Goal: Task Accomplishment & Management: Manage account settings

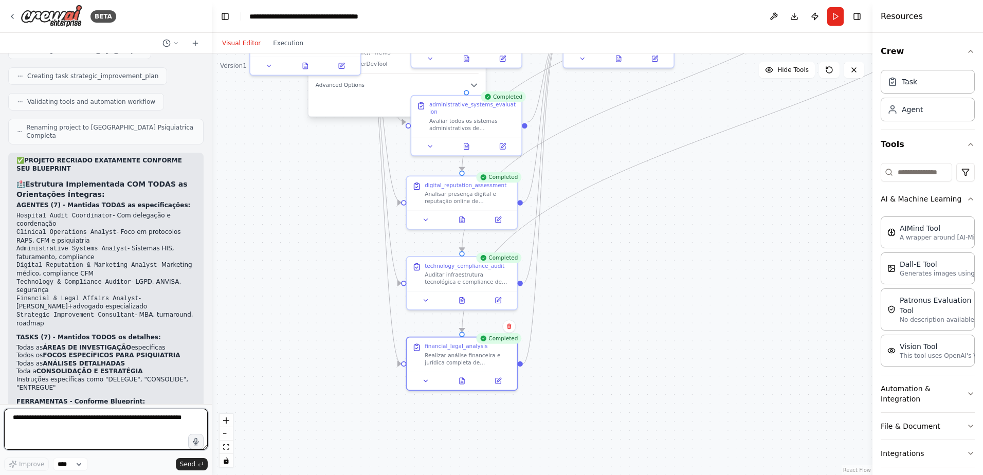
drag, startPoint x: 14, startPoint y: 418, endPoint x: 21, endPoint y: 418, distance: 7.2
click at [15, 418] on textarea at bounding box center [106, 429] width 204 height 41
paste textarea "**********"
click at [61, 436] on textarea at bounding box center [106, 429] width 204 height 41
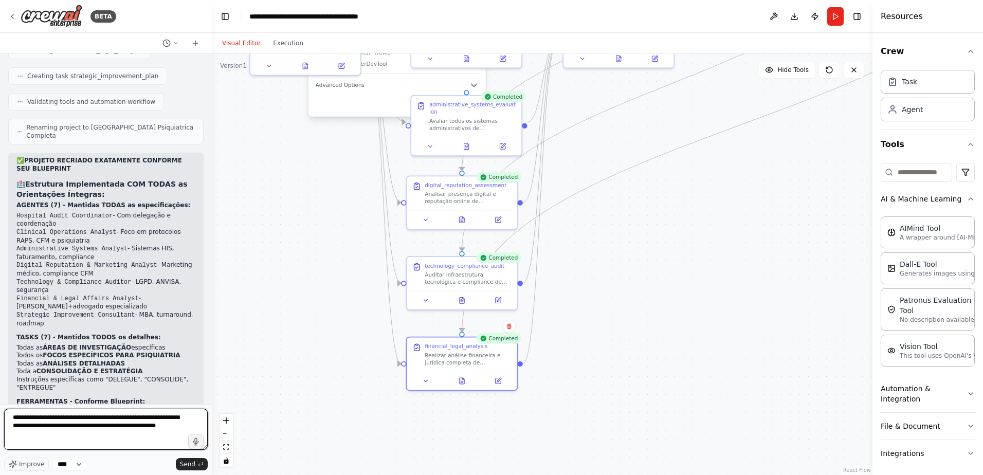
scroll to position [0, 0]
paste textarea "**********"
click at [148, 437] on textarea at bounding box center [106, 429] width 204 height 41
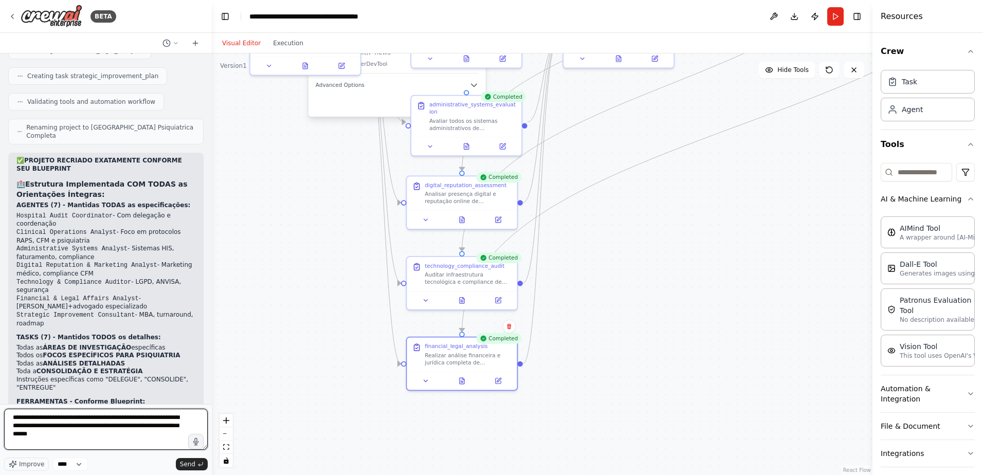
paste textarea "**********"
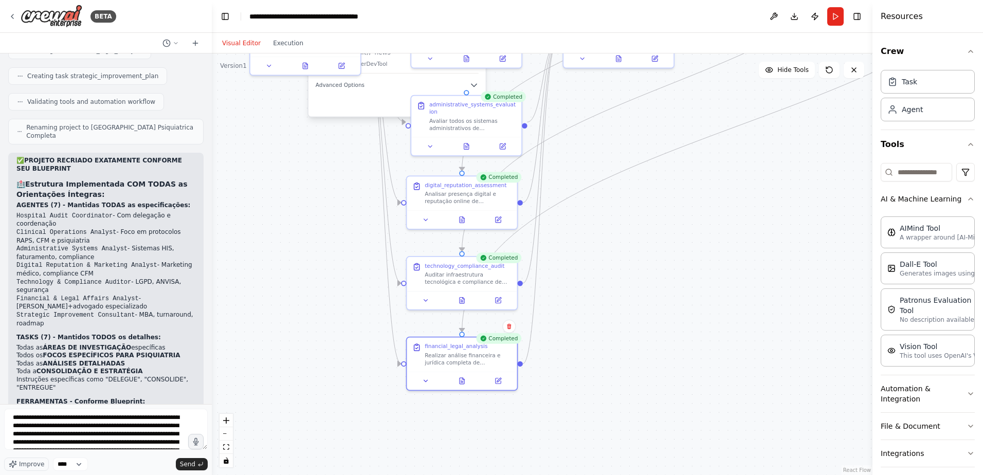
drag, startPoint x: 99, startPoint y: 426, endPoint x: 246, endPoint y: 245, distance: 232.5
click at [248, 244] on div ".deletable-edge-delete-btn { width: 20px; height: 20px; border: 0px solid #ffff…" at bounding box center [542, 264] width 661 height 422
click at [98, 427] on textarea "**********" at bounding box center [106, 429] width 204 height 41
drag, startPoint x: 69, startPoint y: 436, endPoint x: 129, endPoint y: 438, distance: 59.7
click at [129, 438] on textarea "**********" at bounding box center [106, 429] width 204 height 41
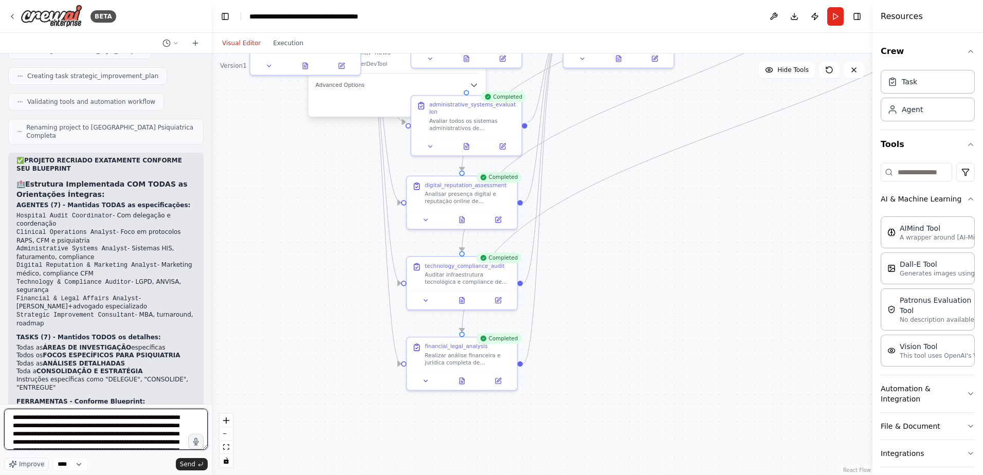
click at [131, 438] on textarea "**********" at bounding box center [106, 429] width 204 height 41
drag, startPoint x: 109, startPoint y: 438, endPoint x: 171, endPoint y: 434, distance: 61.8
click at [171, 434] on textarea "**********" at bounding box center [106, 429] width 204 height 41
click at [121, 441] on textarea "**********" at bounding box center [106, 429] width 204 height 41
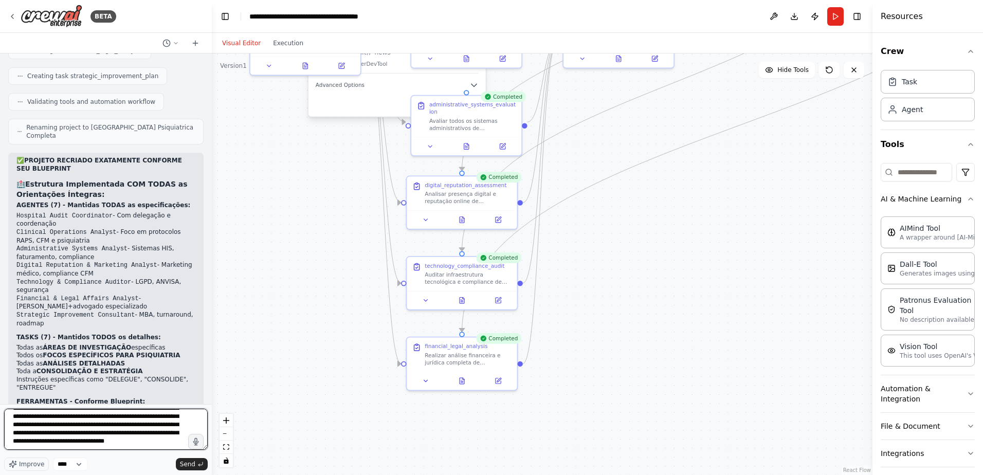
scroll to position [38, 0]
click at [138, 439] on textarea "**********" at bounding box center [106, 429] width 204 height 41
type textarea "**********"
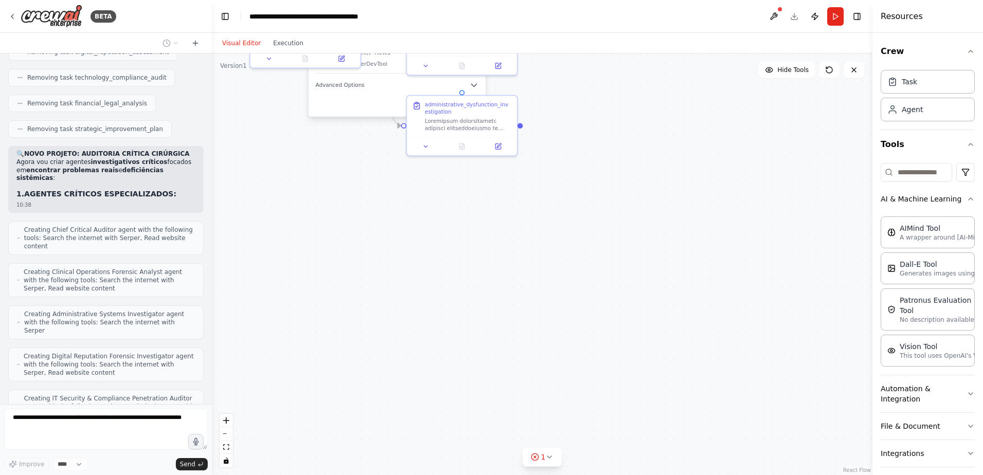
scroll to position [7703, 0]
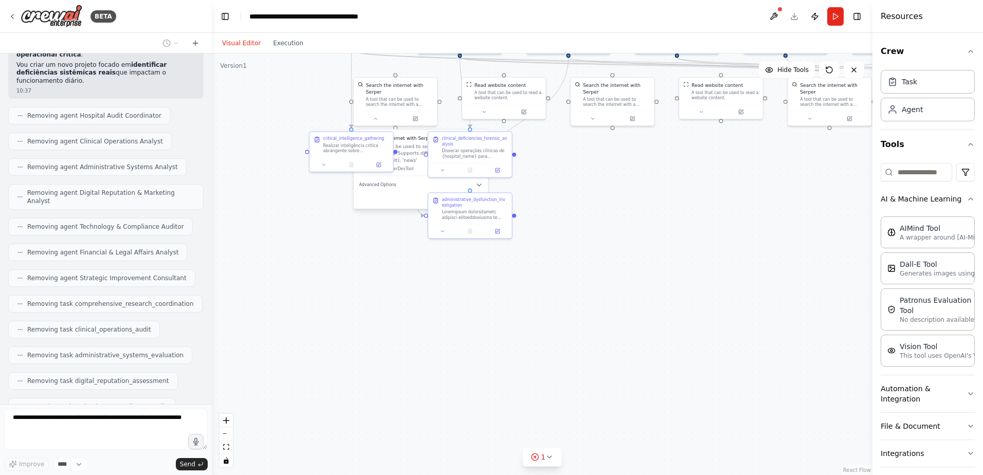
drag, startPoint x: 381, startPoint y: 241, endPoint x: 434, endPoint y: 314, distance: 89.8
click at [434, 314] on div ".deletable-edge-delete-btn { width: 20px; height: 20px; border: 0px solid #ffff…" at bounding box center [542, 264] width 661 height 422
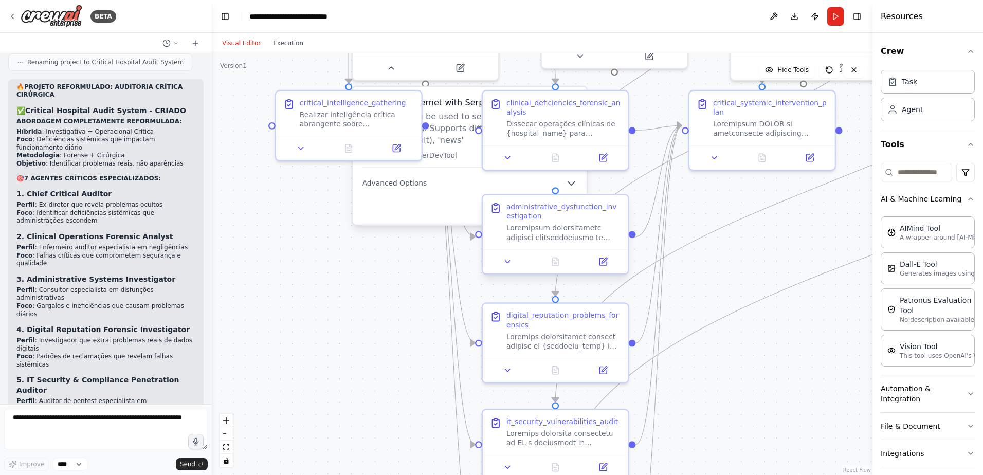
scroll to position [8751, 0]
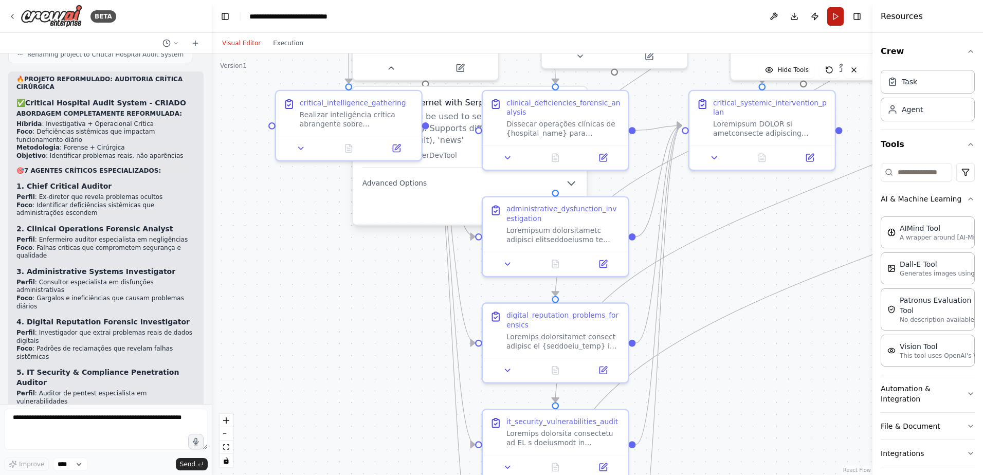
click at [834, 17] on button "Run" at bounding box center [835, 16] width 16 height 19
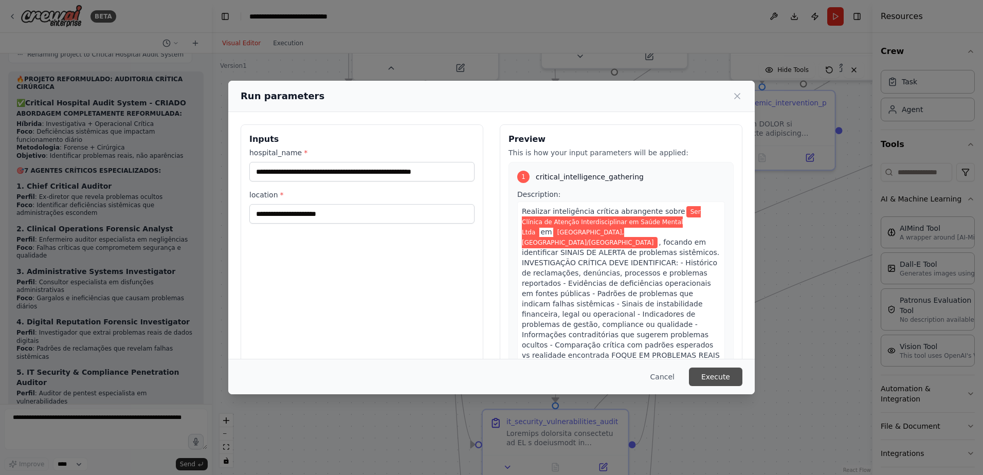
click at [713, 375] on button "Execute" at bounding box center [715, 377] width 53 height 19
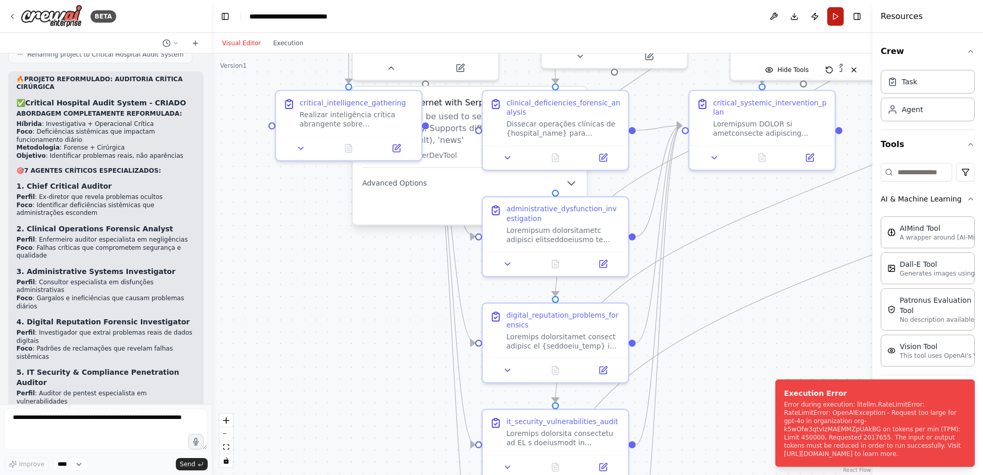
click at [833, 16] on button "Run" at bounding box center [835, 16] width 16 height 19
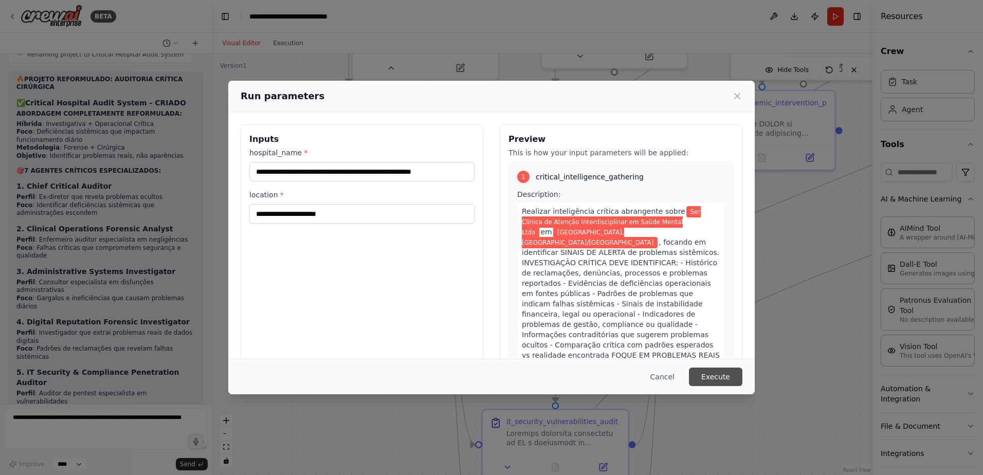
click at [717, 377] on button "Execute" at bounding box center [715, 377] width 53 height 19
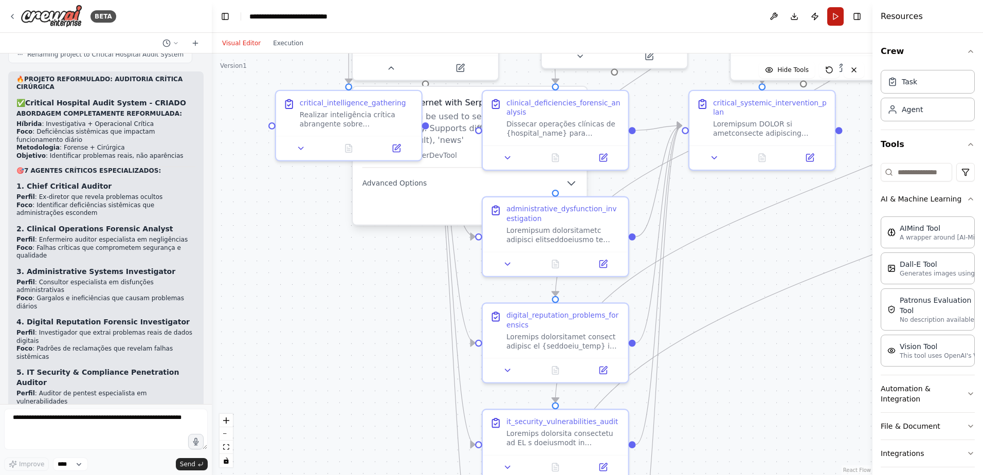
click at [833, 13] on button "Run" at bounding box center [835, 16] width 16 height 19
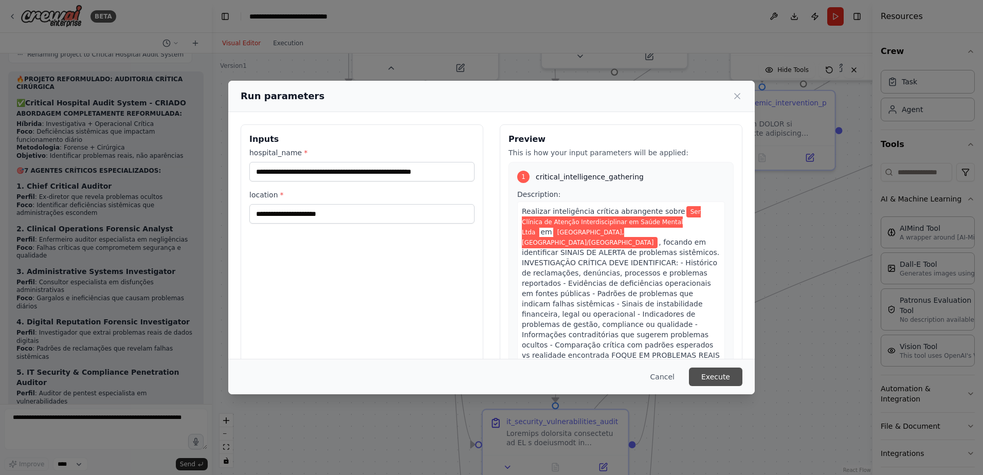
click at [716, 376] on button "Execute" at bounding box center [715, 377] width 53 height 19
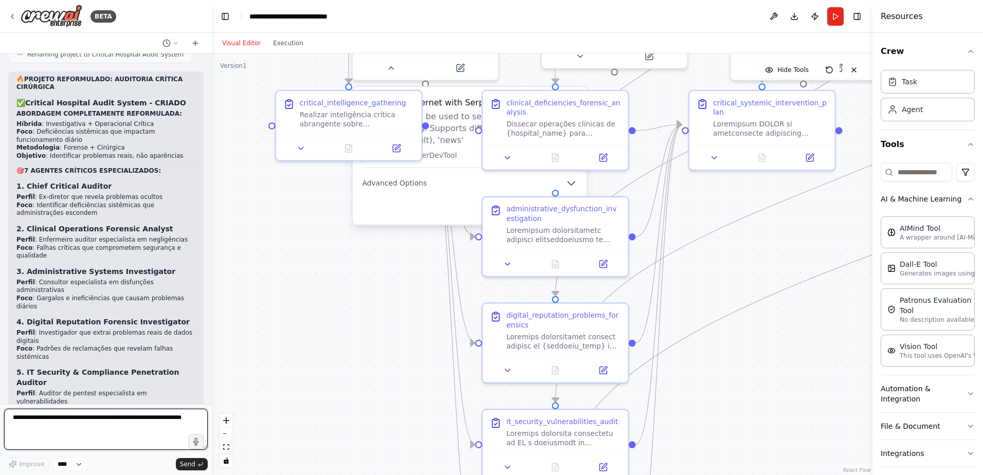
click at [20, 420] on textarea at bounding box center [106, 429] width 204 height 41
click at [838, 14] on button "Run" at bounding box center [835, 16] width 16 height 19
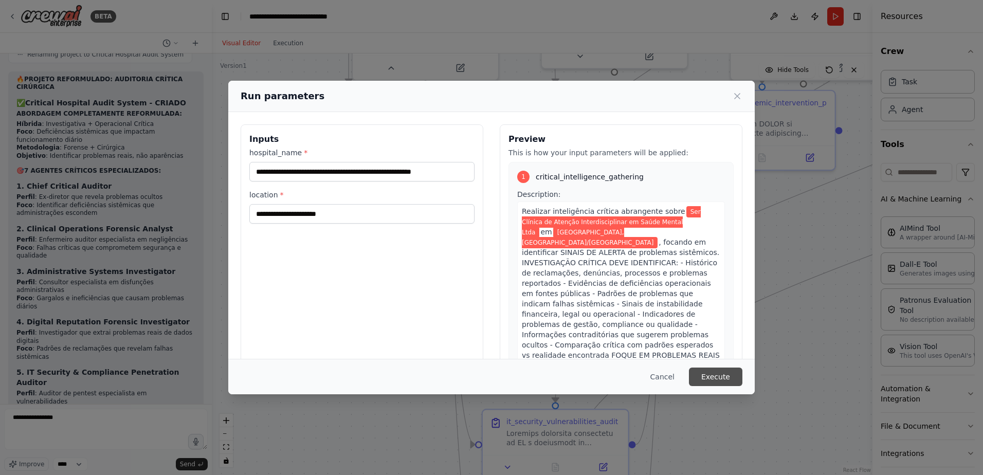
click at [711, 377] on button "Execute" at bounding box center [715, 377] width 53 height 19
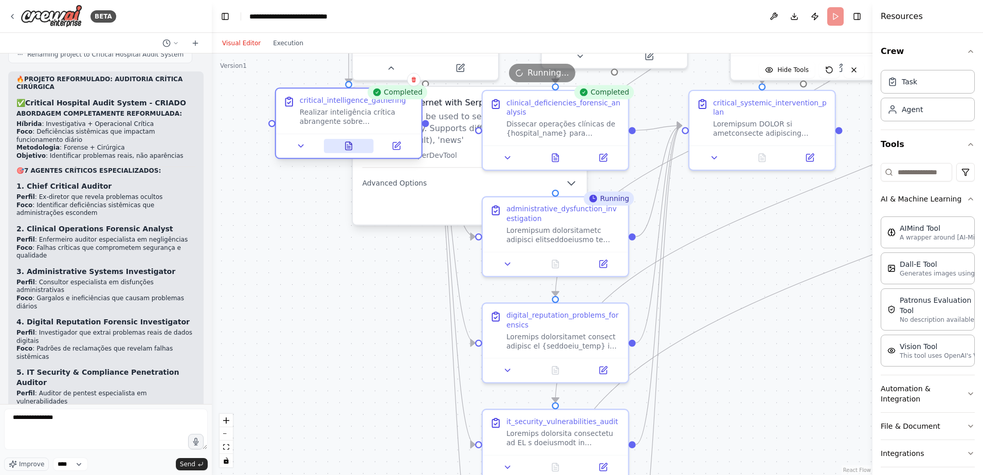
click at [349, 145] on icon at bounding box center [349, 146] width 6 height 8
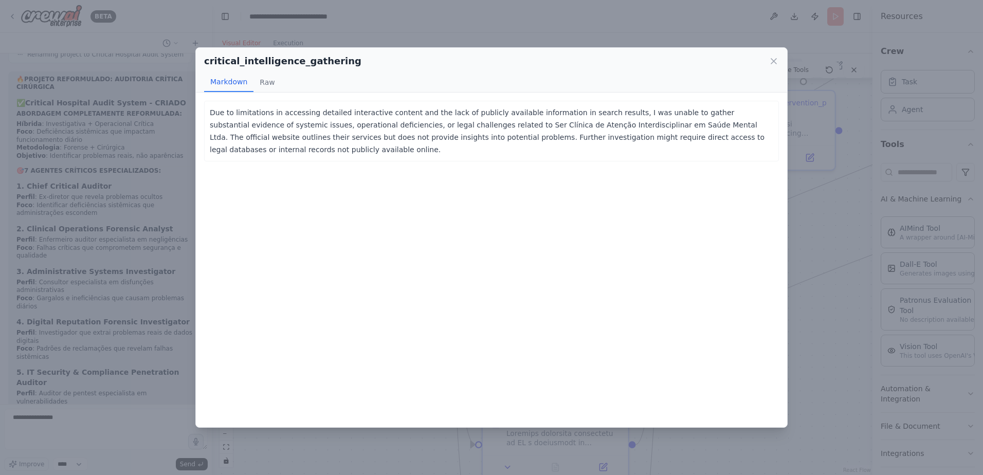
click at [776, 61] on icon at bounding box center [774, 61] width 10 height 10
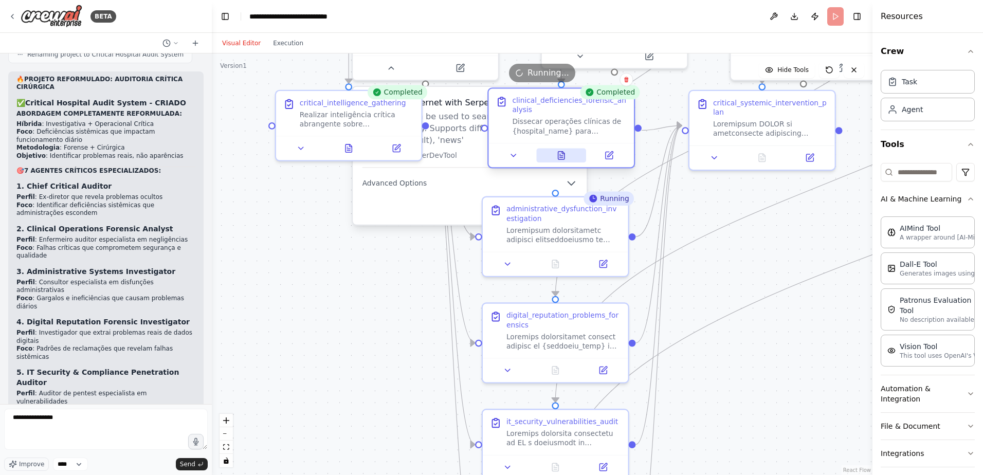
click at [557, 157] on icon at bounding box center [561, 155] width 9 height 9
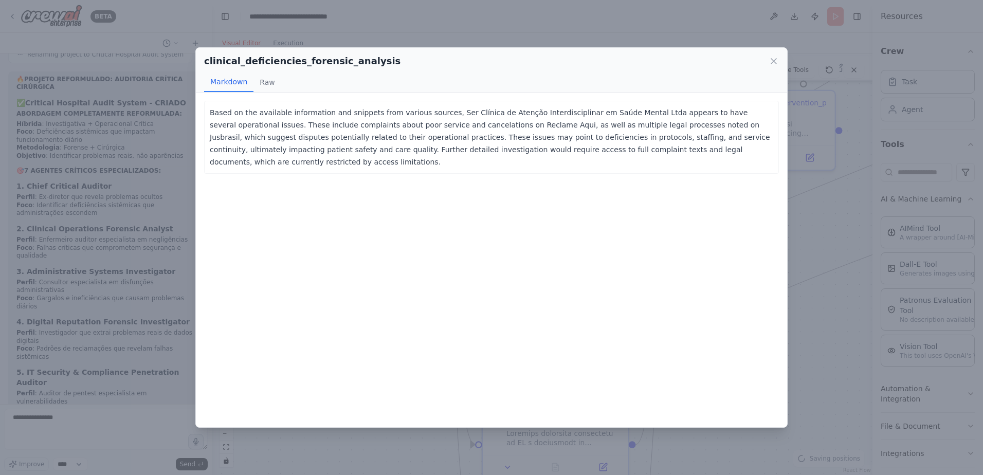
click at [524, 205] on div "Based on the available information and snippets from various sources, Ser Clíni…" at bounding box center [491, 260] width 591 height 334
click at [772, 59] on icon at bounding box center [773, 61] width 5 height 5
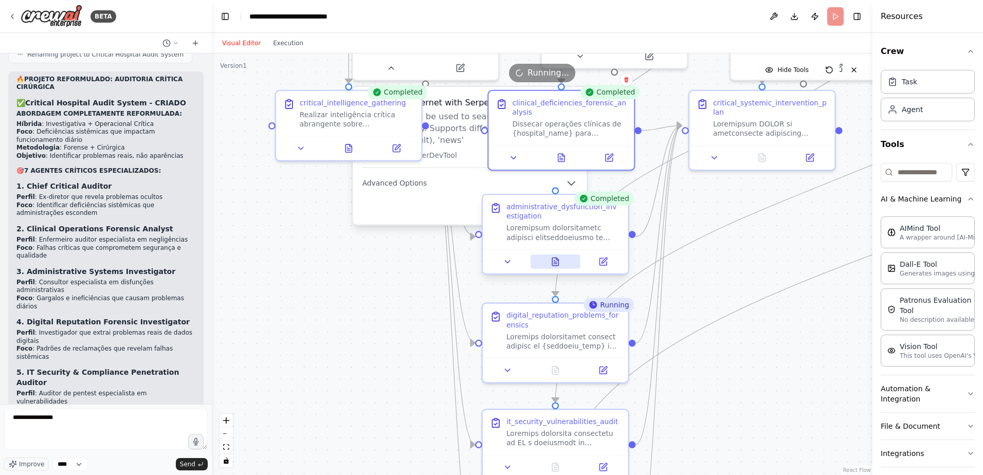
click at [556, 260] on icon at bounding box center [555, 262] width 6 height 8
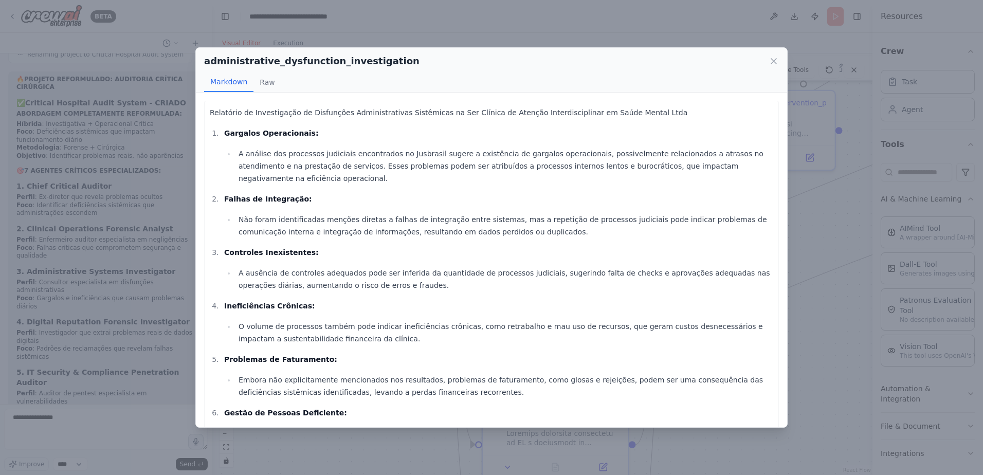
click at [442, 300] on p "Ineficiências Crônicas:" at bounding box center [498, 306] width 549 height 12
click at [412, 320] on li "O volume de processos também pode indicar ineficiências crônicas, como retrabal…" at bounding box center [505, 332] width 538 height 25
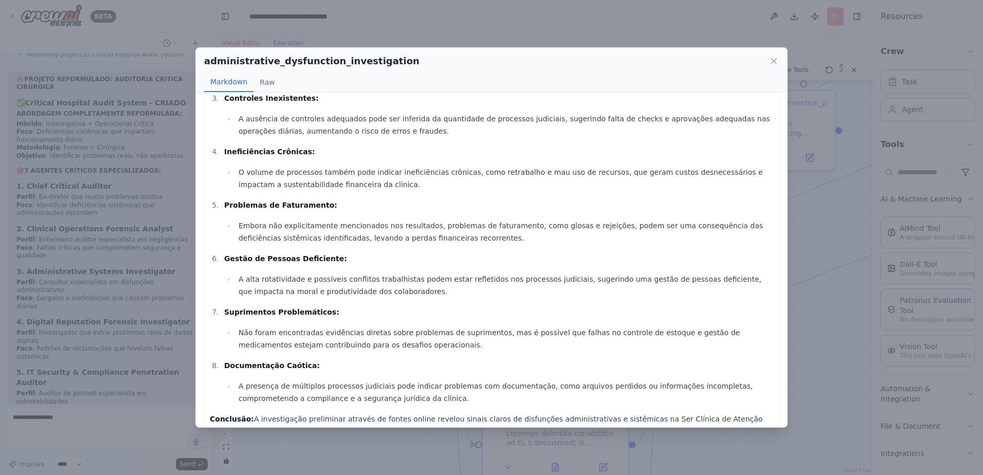
scroll to position [178, 0]
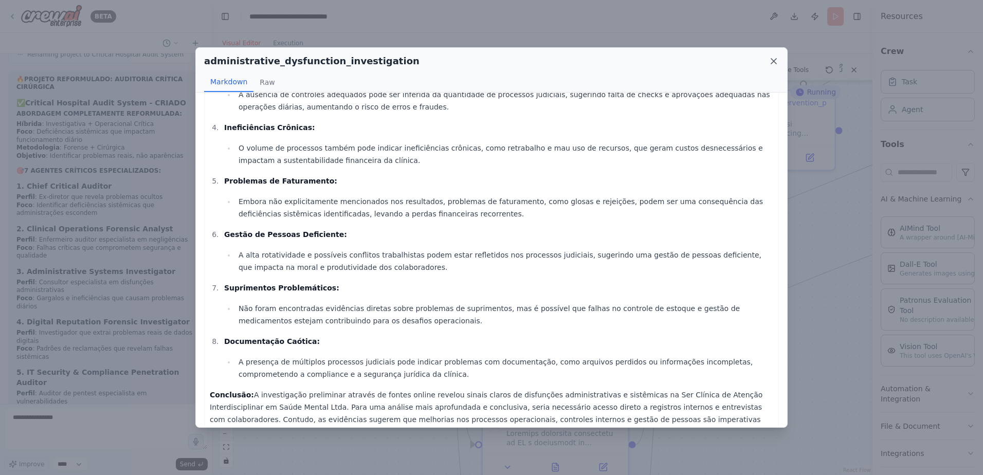
click at [774, 63] on icon at bounding box center [774, 61] width 10 height 10
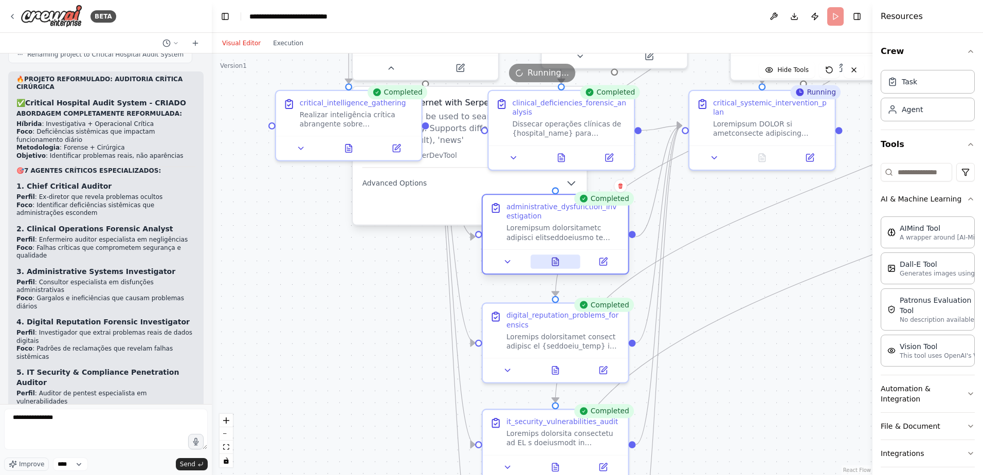
click at [556, 264] on icon at bounding box center [555, 264] width 3 height 0
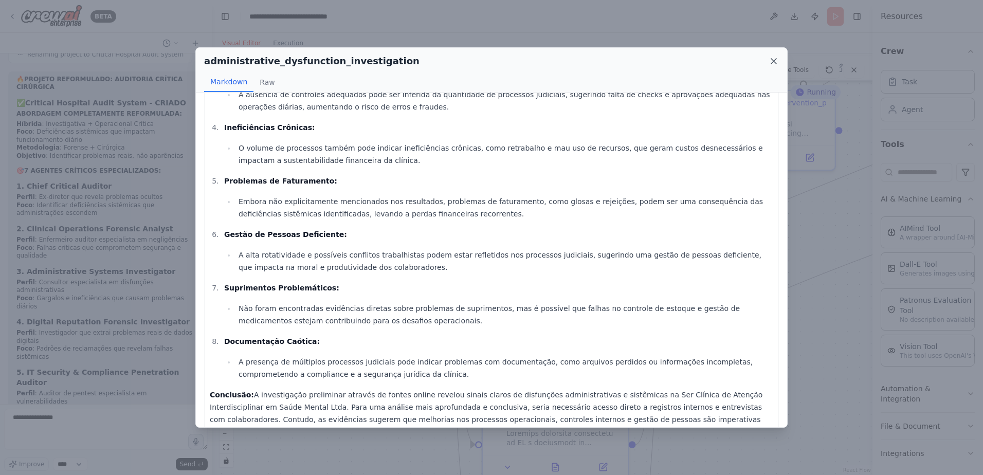
click at [774, 61] on icon at bounding box center [773, 61] width 5 height 5
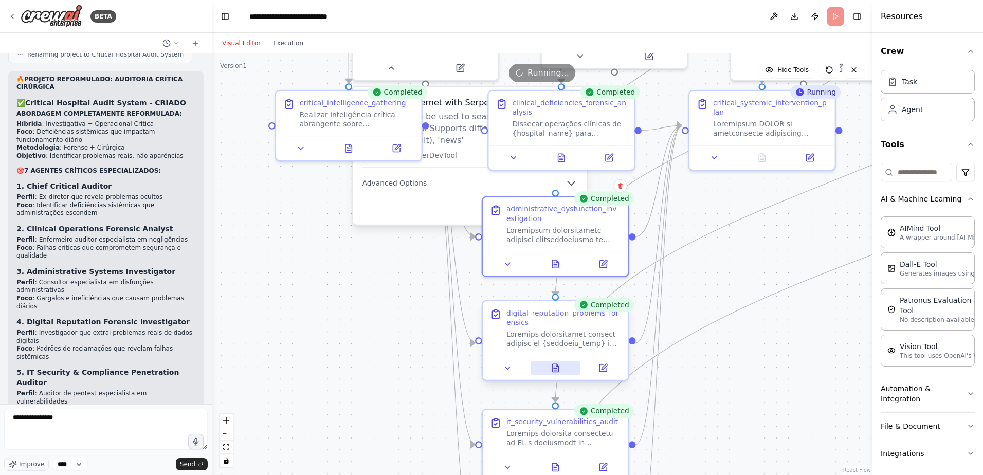
click at [555, 369] on icon at bounding box center [555, 368] width 6 height 8
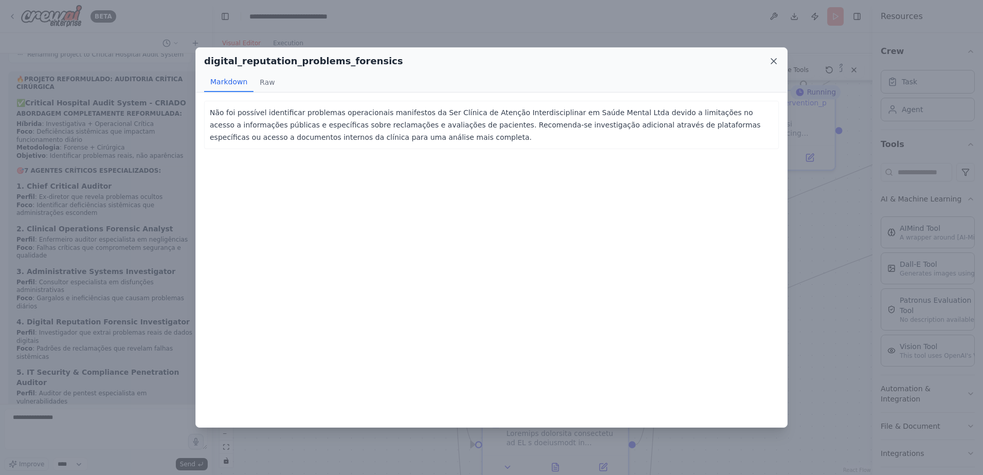
click at [772, 60] on icon at bounding box center [773, 61] width 5 height 5
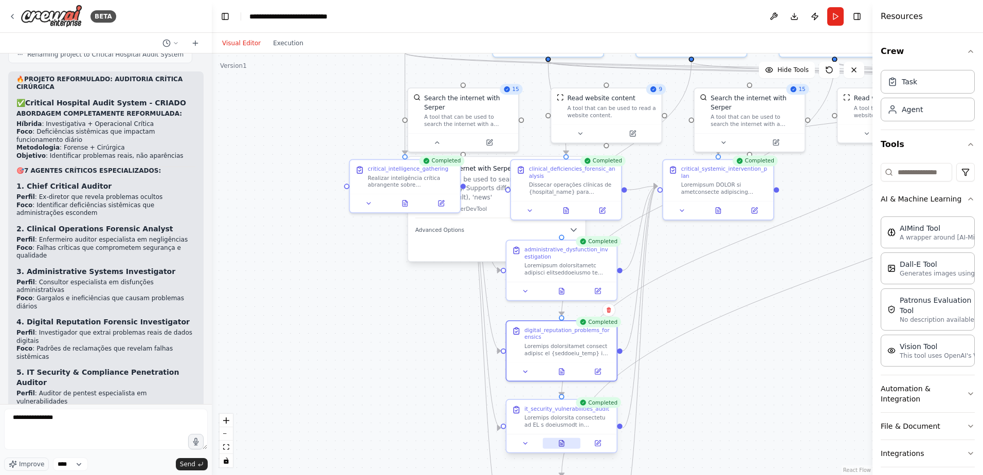
click at [561, 444] on icon at bounding box center [562, 444] width 3 height 0
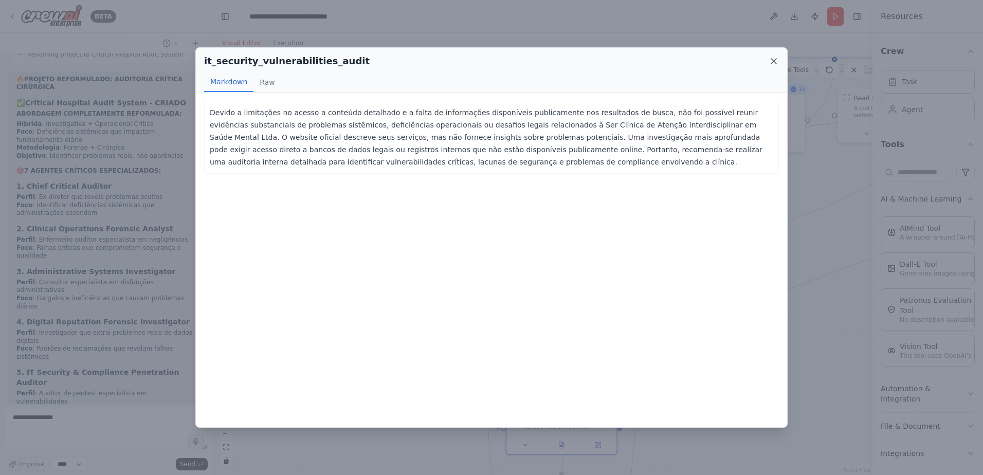
click at [772, 60] on icon at bounding box center [774, 61] width 10 height 10
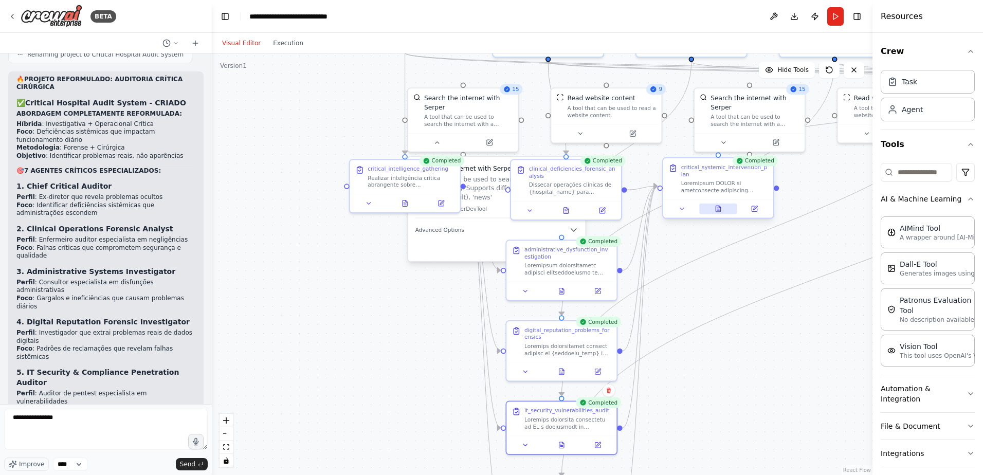
click at [715, 205] on icon at bounding box center [718, 208] width 7 height 7
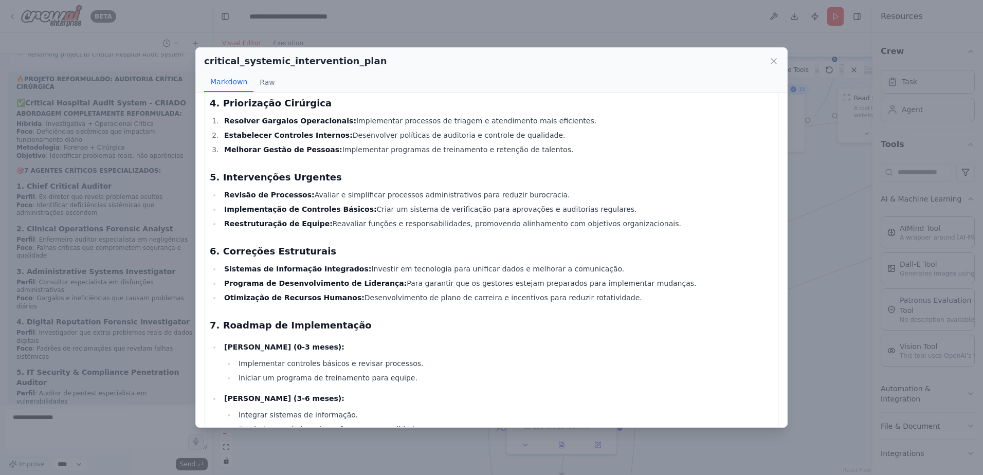
scroll to position [592, 0]
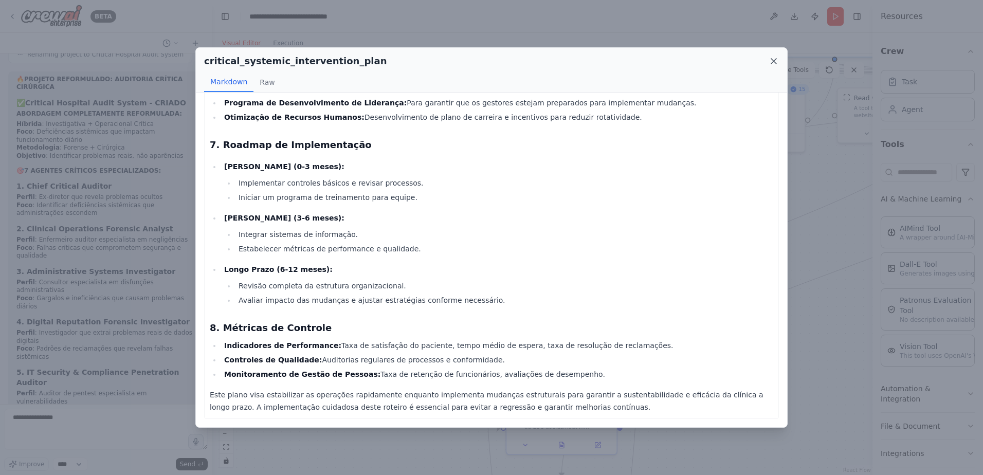
click at [772, 63] on icon at bounding box center [774, 61] width 10 height 10
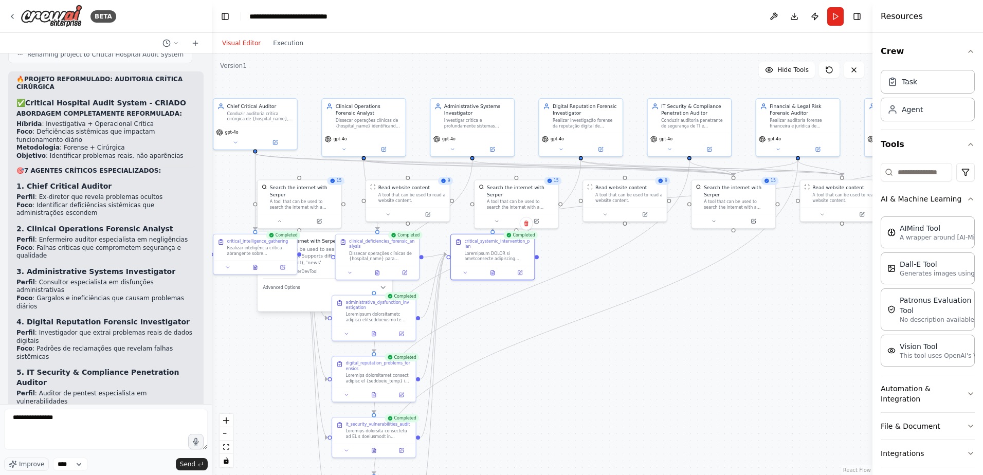
drag, startPoint x: 746, startPoint y: 278, endPoint x: 515, endPoint y: 323, distance: 234.8
click at [515, 323] on div ".deletable-edge-delete-btn { width: 20px; height: 20px; border: 0px solid #ffff…" at bounding box center [542, 264] width 661 height 422
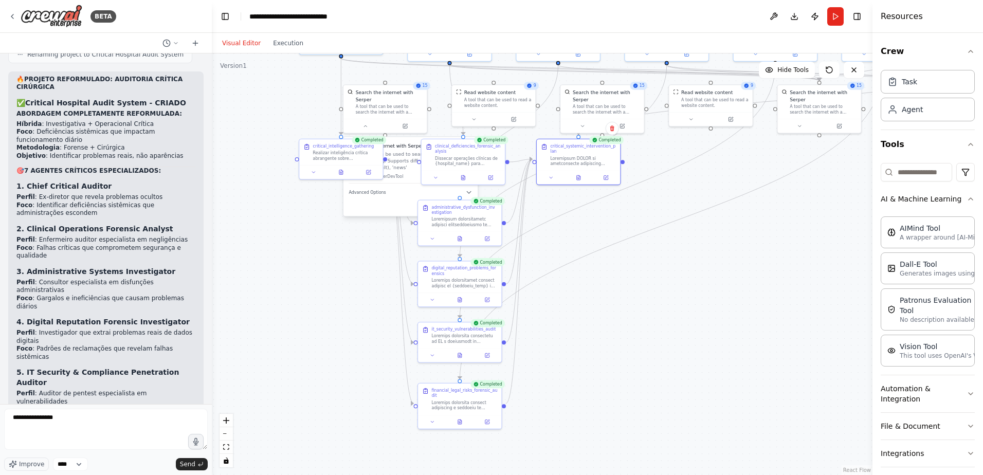
drag, startPoint x: 526, startPoint y: 317, endPoint x: 612, endPoint y: 222, distance: 128.9
click at [611, 222] on div ".deletable-edge-delete-btn { width: 20px; height: 20px; border: 0px solid #ffff…" at bounding box center [542, 264] width 661 height 422
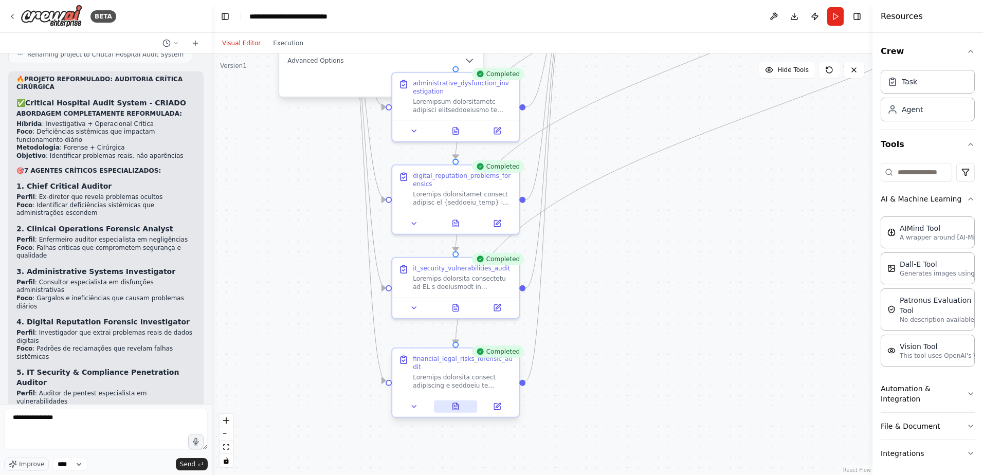
click at [455, 407] on icon at bounding box center [456, 407] width 3 height 0
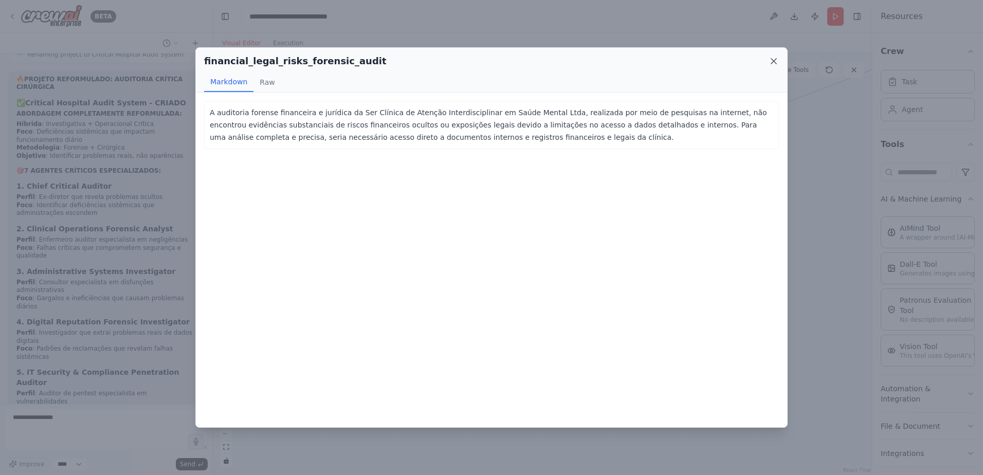
click at [774, 64] on icon at bounding box center [774, 61] width 10 height 10
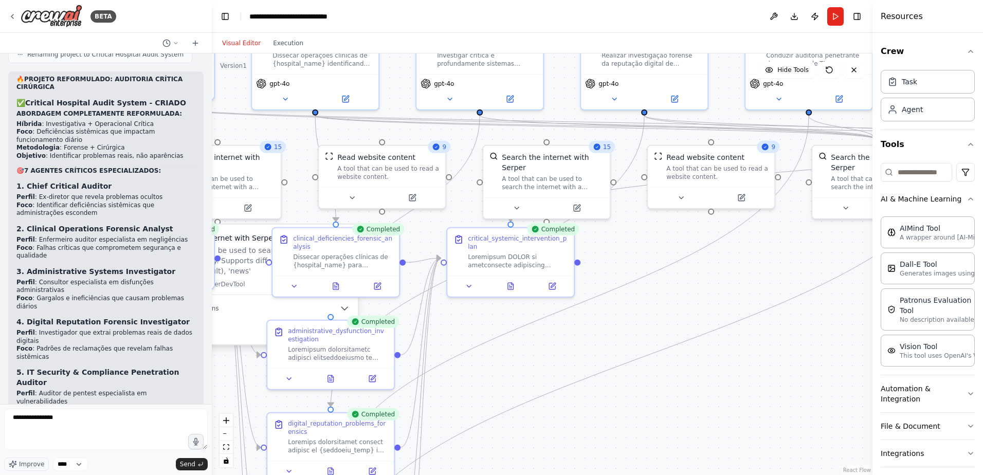
drag, startPoint x: 720, startPoint y: 196, endPoint x: 601, endPoint y: 436, distance: 267.5
click at [601, 436] on div ".deletable-edge-delete-btn { width: 20px; height: 20px; border: 0px solid #ffff…" at bounding box center [542, 264] width 661 height 422
click at [511, 281] on icon at bounding box center [511, 284] width 6 height 7
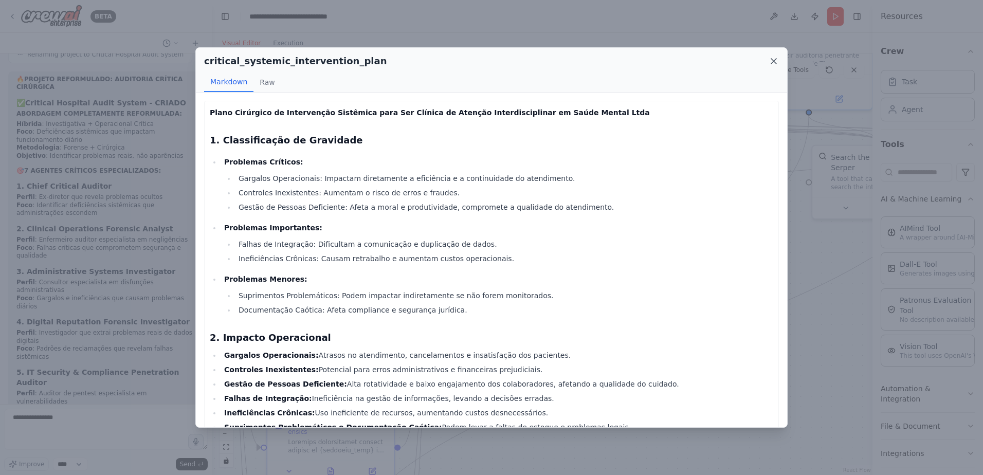
click at [772, 59] on icon at bounding box center [774, 61] width 10 height 10
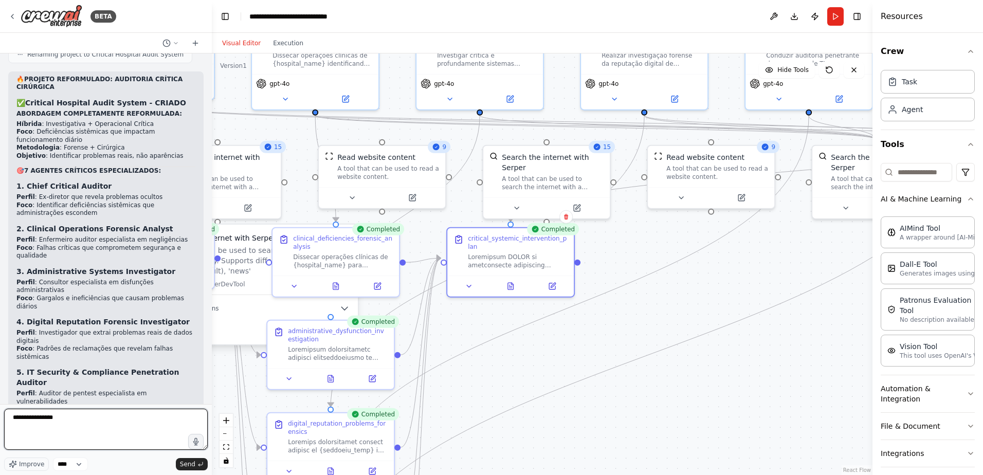
click at [32, 419] on textarea "**********" at bounding box center [106, 429] width 204 height 41
drag, startPoint x: 64, startPoint y: 419, endPoint x: 11, endPoint y: 425, distance: 53.8
click at [11, 425] on textarea "**********" at bounding box center [106, 429] width 204 height 41
click at [233, 174] on div "A tool that can be used to search the internet with a search_query. Supports di…" at bounding box center [224, 181] width 102 height 16
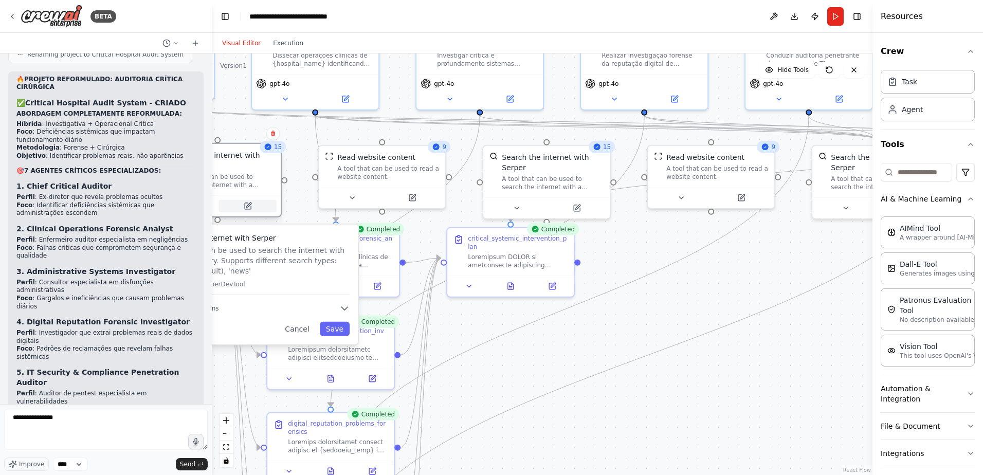
click at [249, 203] on icon at bounding box center [248, 206] width 6 height 6
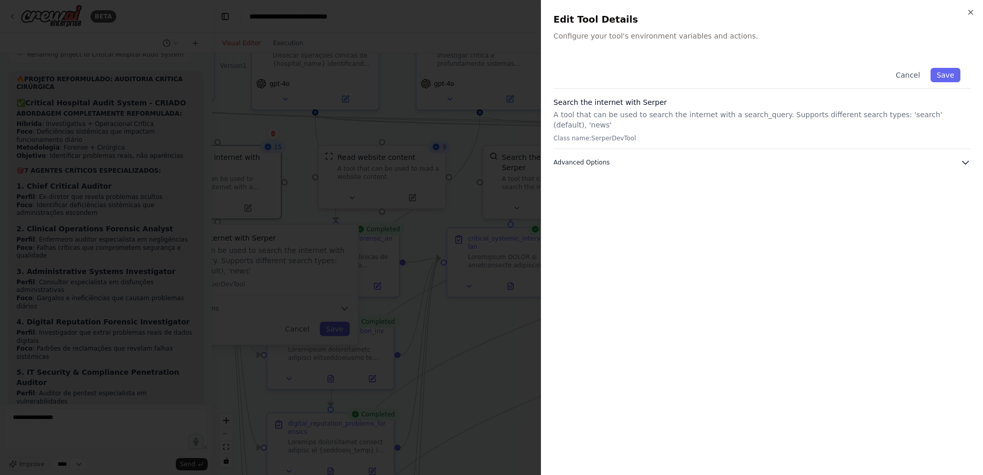
click at [573, 158] on span "Advanced Options" at bounding box center [582, 162] width 56 height 8
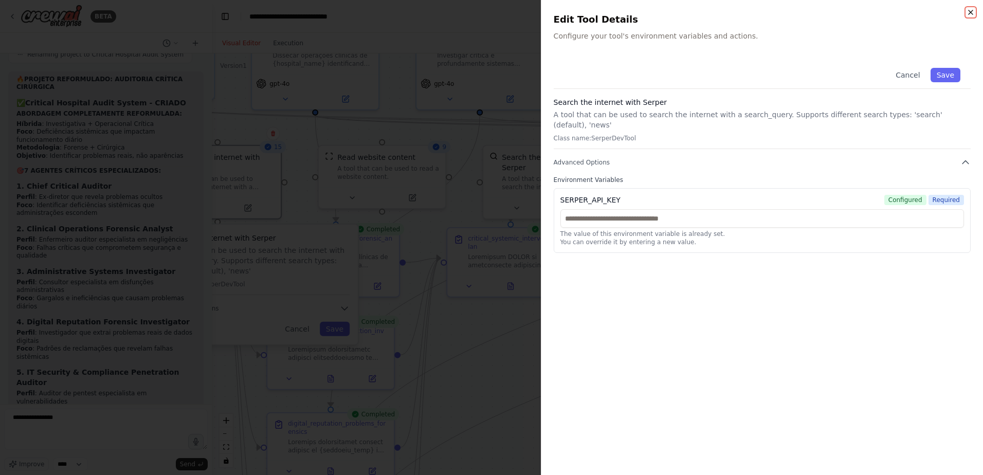
click at [971, 10] on icon "button" at bounding box center [971, 12] width 8 height 8
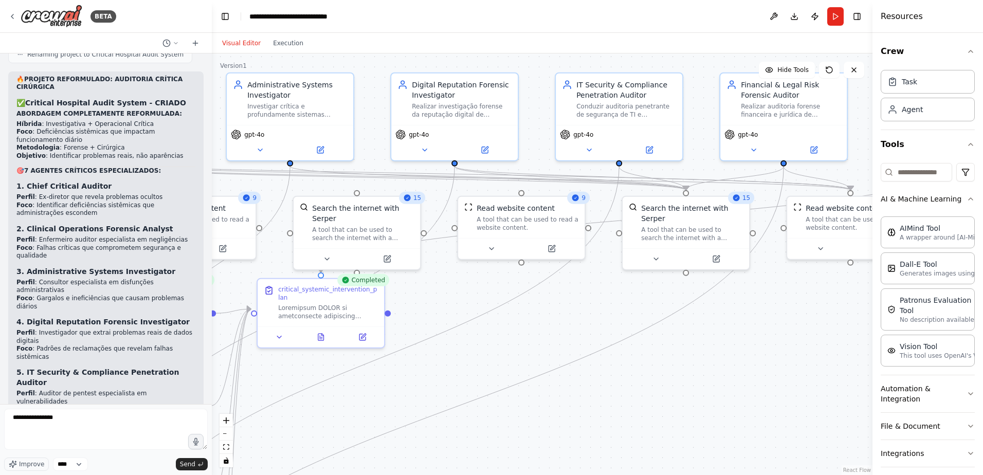
drag, startPoint x: 670, startPoint y: 228, endPoint x: 484, endPoint y: 278, distance: 192.2
click at [484, 278] on div ".deletable-edge-delete-btn { width: 20px; height: 20px; border: 0px solid #ffff…" at bounding box center [542, 264] width 661 height 422
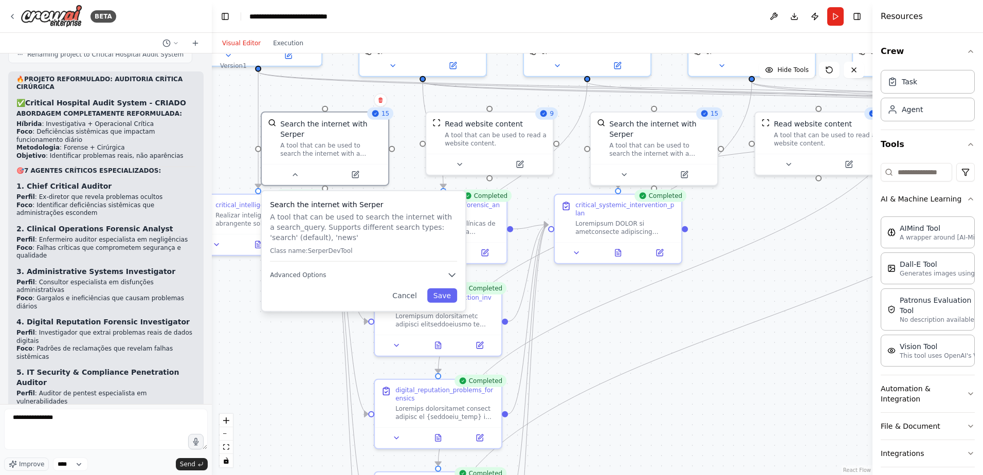
drag, startPoint x: 436, startPoint y: 323, endPoint x: 731, endPoint y: 238, distance: 307.9
click at [731, 238] on div ".deletable-edge-delete-btn { width: 20px; height: 20px; border: 0px solid #ffff…" at bounding box center [542, 264] width 661 height 422
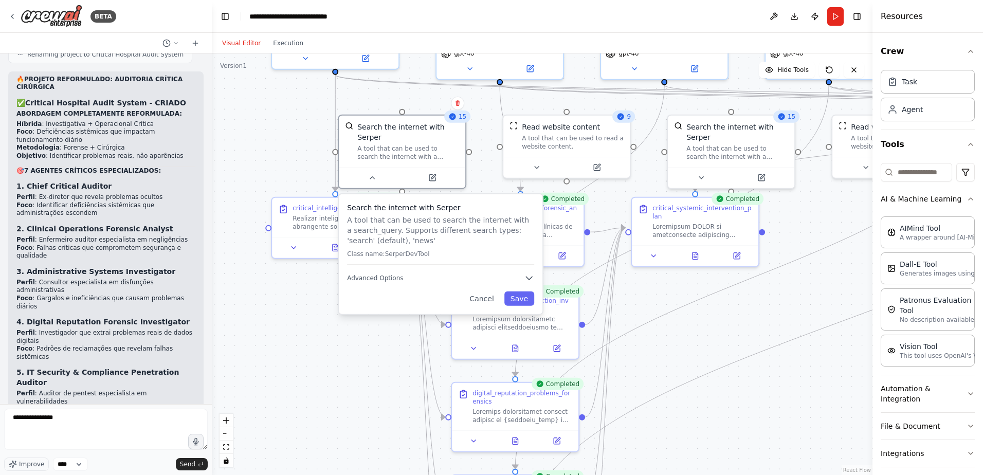
drag, startPoint x: 297, startPoint y: 368, endPoint x: 373, endPoint y: 372, distance: 76.3
click at [373, 372] on div ".deletable-edge-delete-btn { width: 20px; height: 20px; border: 0px solid #ffff…" at bounding box center [542, 264] width 661 height 422
click at [381, 275] on div "Search the internet with Serper A tool that can be used to search the internet …" at bounding box center [441, 254] width 204 height 120
click at [401, 273] on button "Advanced Options" at bounding box center [440, 278] width 187 height 10
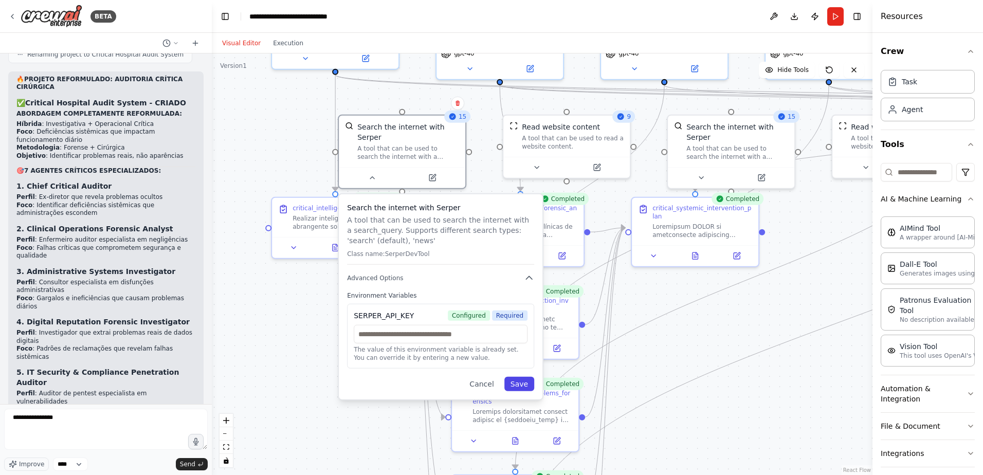
click at [525, 378] on button "Save" at bounding box center [519, 384] width 30 height 14
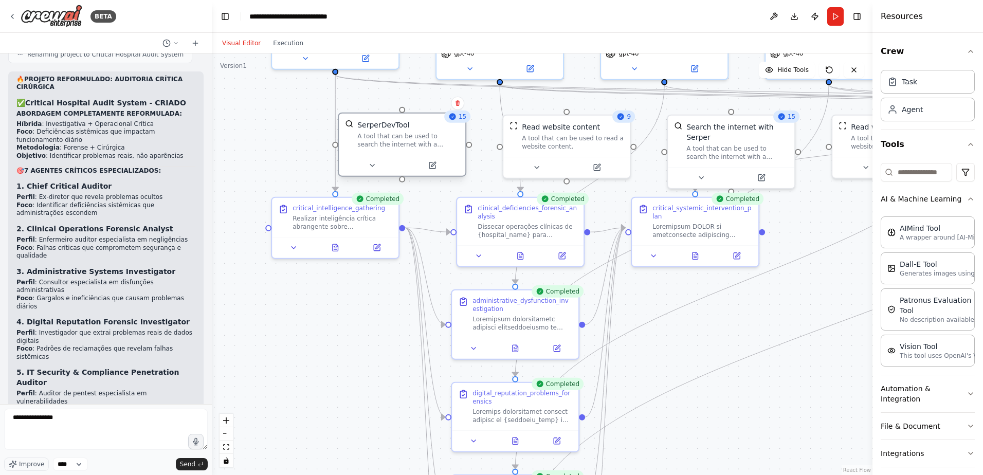
click at [410, 143] on div "A tool that can be used to search the internet with a search_query. Supports di…" at bounding box center [408, 140] width 102 height 16
click at [430, 167] on icon at bounding box center [432, 166] width 6 height 6
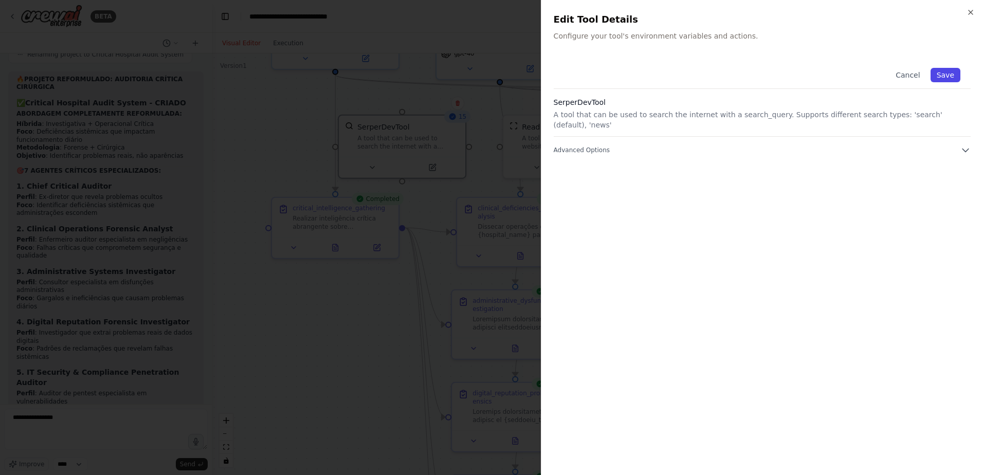
click at [949, 74] on button "Save" at bounding box center [946, 75] width 30 height 14
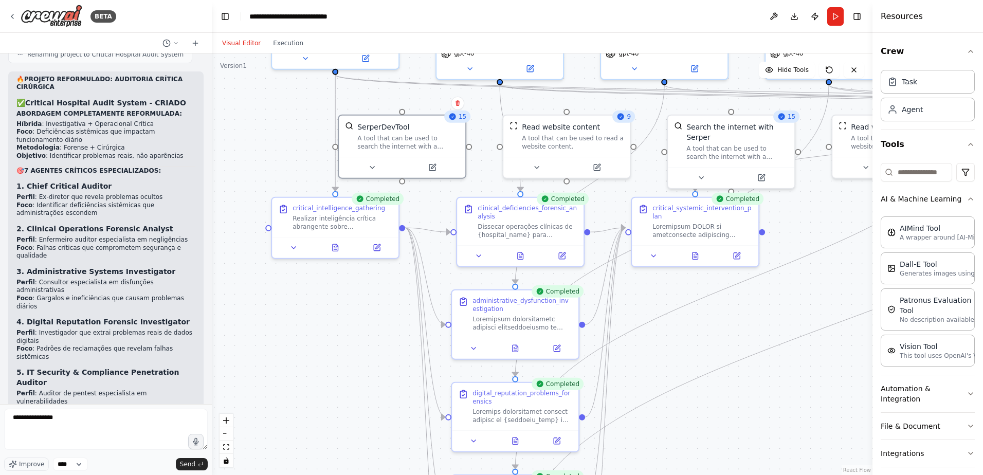
click at [364, 331] on div ".deletable-edge-delete-btn { width: 20px; height: 20px; border: 0px solid #ffff…" at bounding box center [542, 264] width 661 height 422
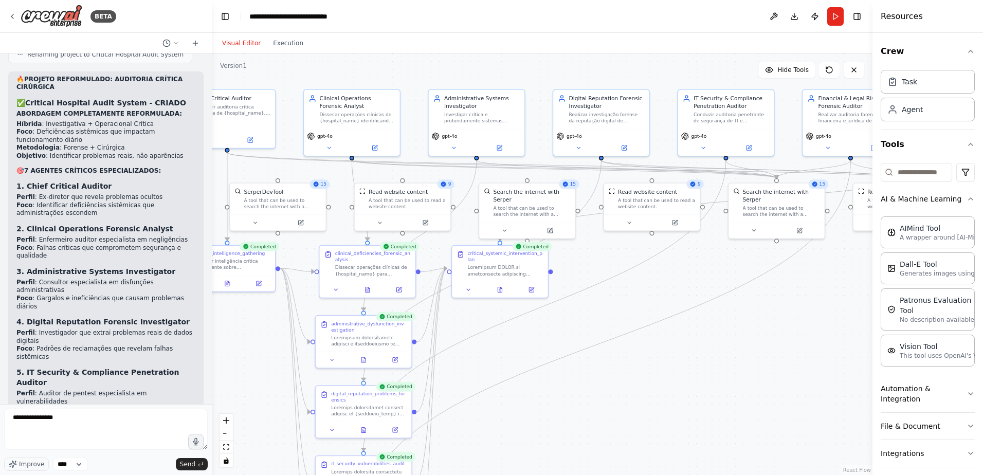
drag, startPoint x: 783, startPoint y: 350, endPoint x: 589, endPoint y: 357, distance: 194.0
click at [589, 357] on div ".deletable-edge-delete-btn { width: 20px; height: 20px; border: 0px solid #ffff…" at bounding box center [542, 264] width 661 height 422
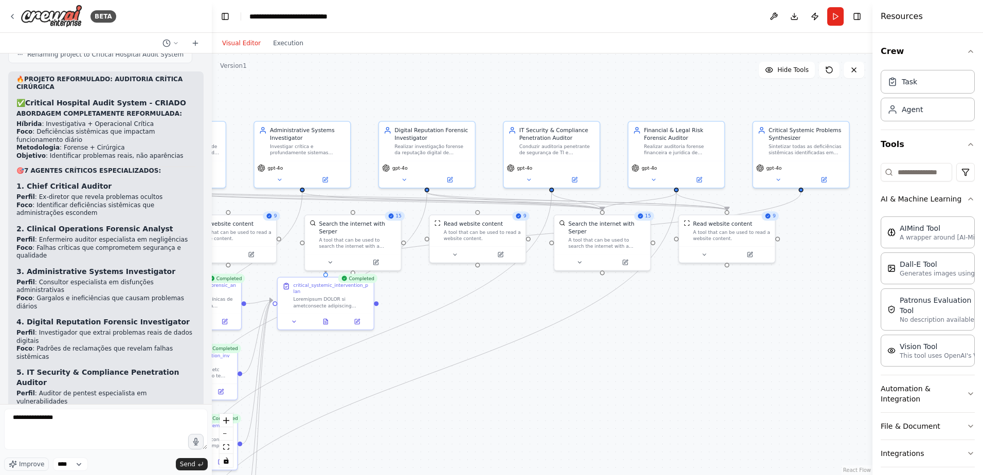
drag, startPoint x: 742, startPoint y: 256, endPoint x: 585, endPoint y: 282, distance: 159.1
click at [585, 282] on div ".deletable-edge-delete-btn { width: 20px; height: 20px; border: 0px solid #ffff…" at bounding box center [542, 264] width 661 height 422
click at [834, 15] on button "Run" at bounding box center [835, 16] width 16 height 19
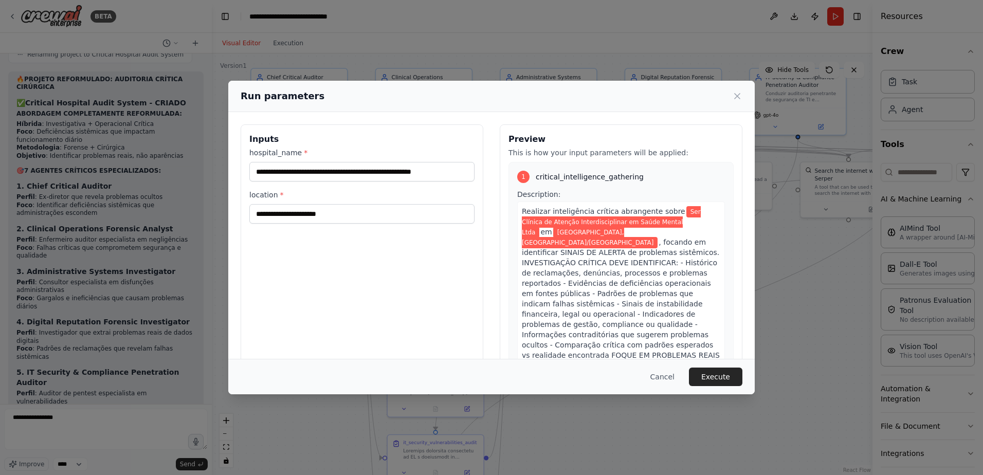
drag, startPoint x: 478, startPoint y: 330, endPoint x: 755, endPoint y: 270, distance: 283.5
click at [755, 270] on body "BETA Hello! I'm the CrewAI assistant. What kind of automation do you want to bu…" at bounding box center [491, 237] width 983 height 475
click at [702, 379] on button "Execute" at bounding box center [715, 377] width 53 height 19
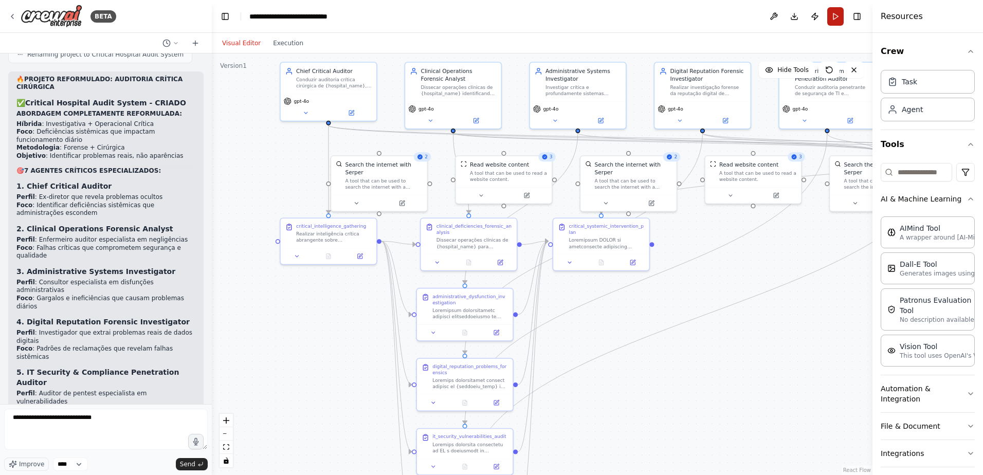
click at [835, 20] on button "Run" at bounding box center [835, 16] width 16 height 19
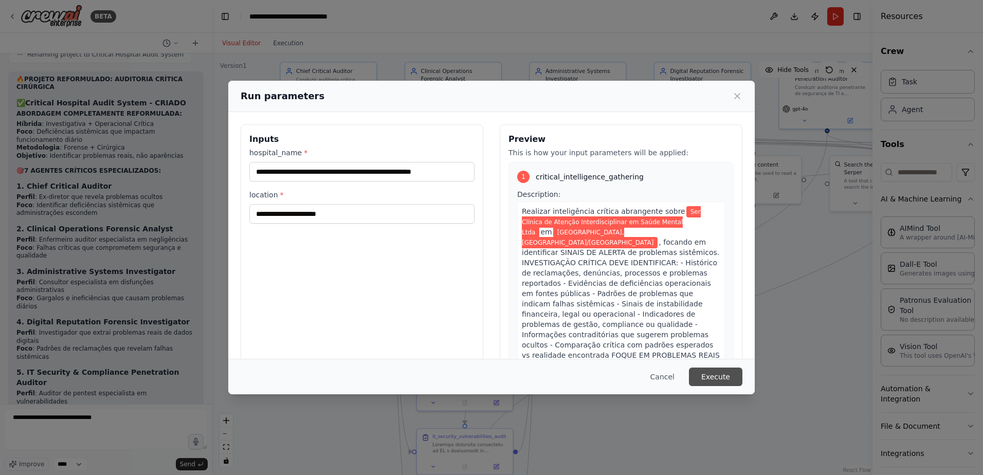
click at [706, 374] on button "Execute" at bounding box center [715, 377] width 53 height 19
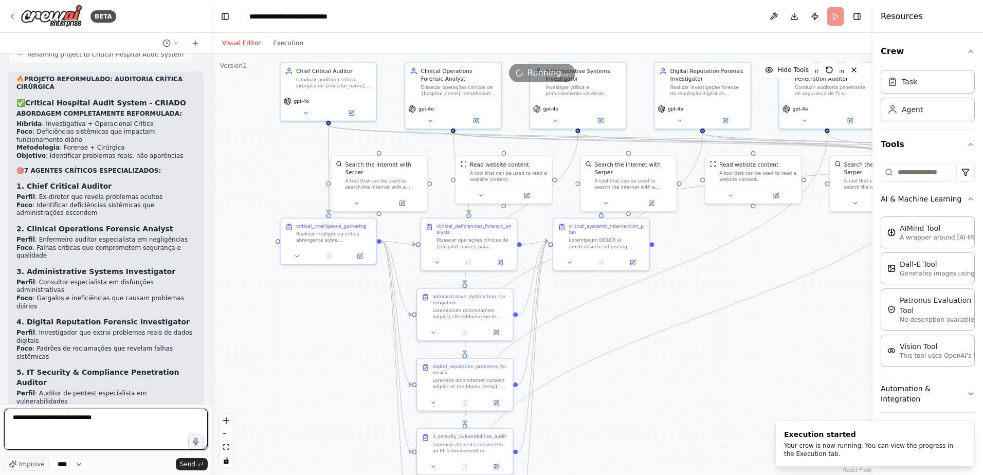
click at [131, 417] on textarea "**********" at bounding box center [106, 429] width 204 height 41
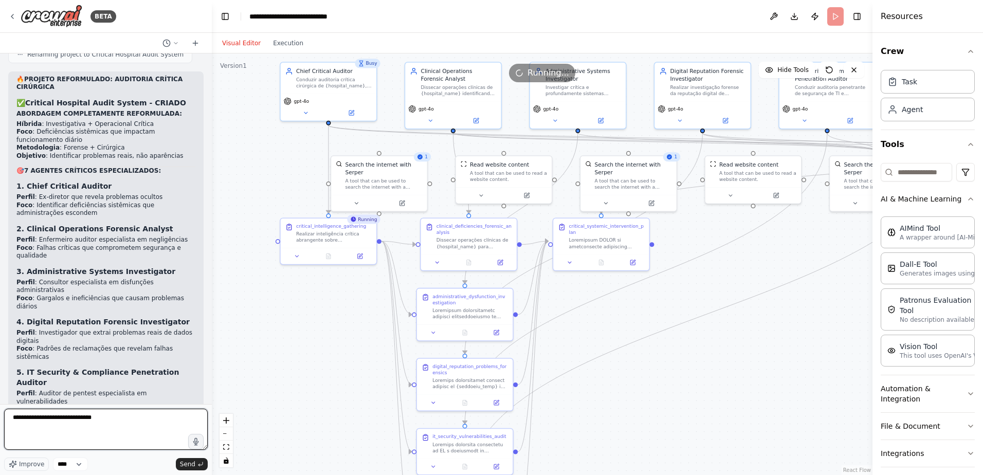
drag, startPoint x: 13, startPoint y: 417, endPoint x: 128, endPoint y: 419, distance: 114.7
click at [128, 419] on textarea "**********" at bounding box center [106, 429] width 204 height 41
click at [84, 430] on textarea "**********" at bounding box center [106, 429] width 204 height 41
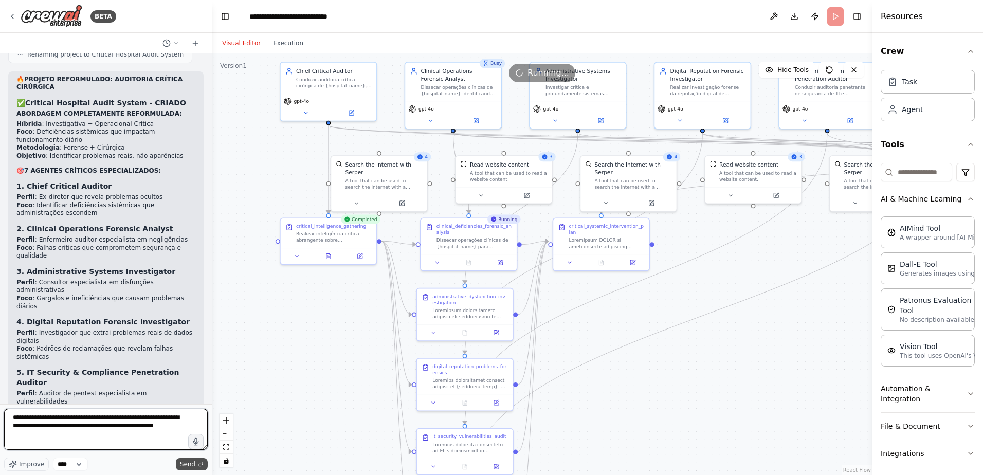
type textarea "**********"
click at [192, 461] on span "Send" at bounding box center [187, 464] width 15 height 8
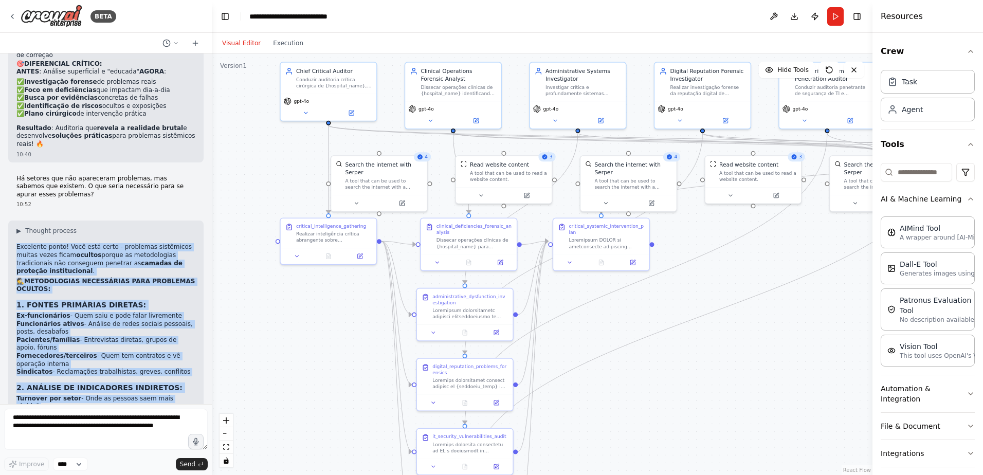
scroll to position [9369, 0]
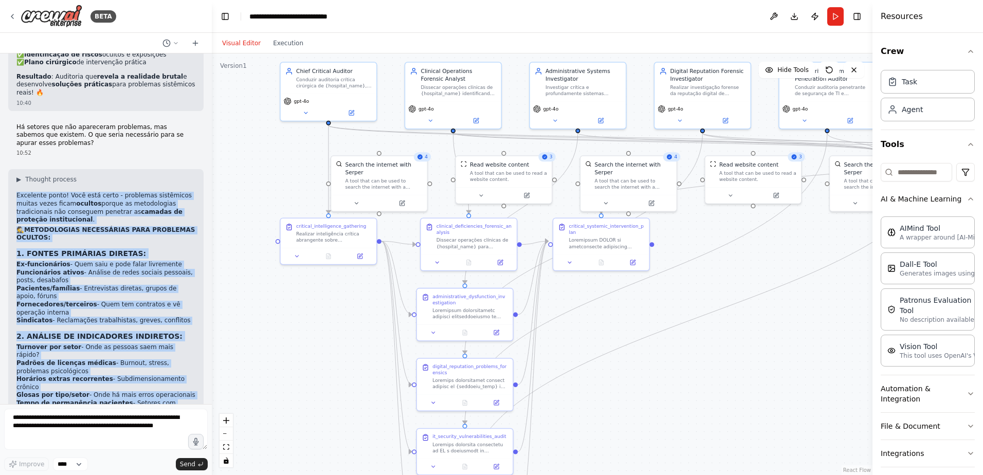
drag, startPoint x: 17, startPoint y: 120, endPoint x: 91, endPoint y: 376, distance: 266.3
copy div "Excelente ponto! Você está certo - problemas sistêmicos muitas vezes ficam ocul…"
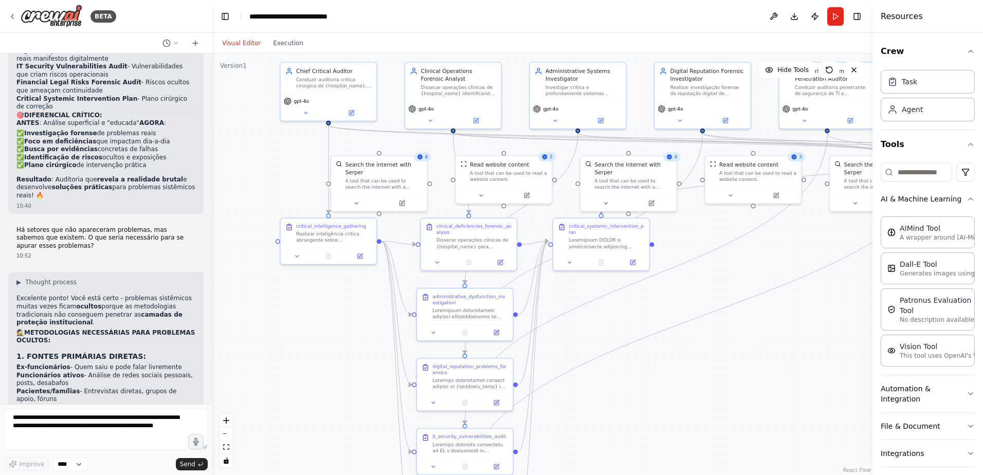
scroll to position [9163, 0]
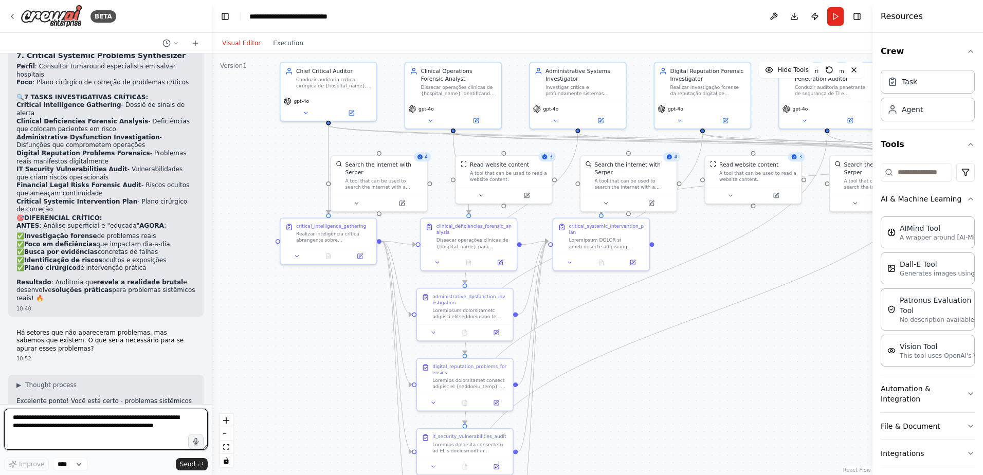
click at [14, 419] on textarea "**********" at bounding box center [106, 429] width 204 height 41
click at [12, 419] on textarea "**********" at bounding box center [106, 429] width 204 height 41
type textarea "**********"
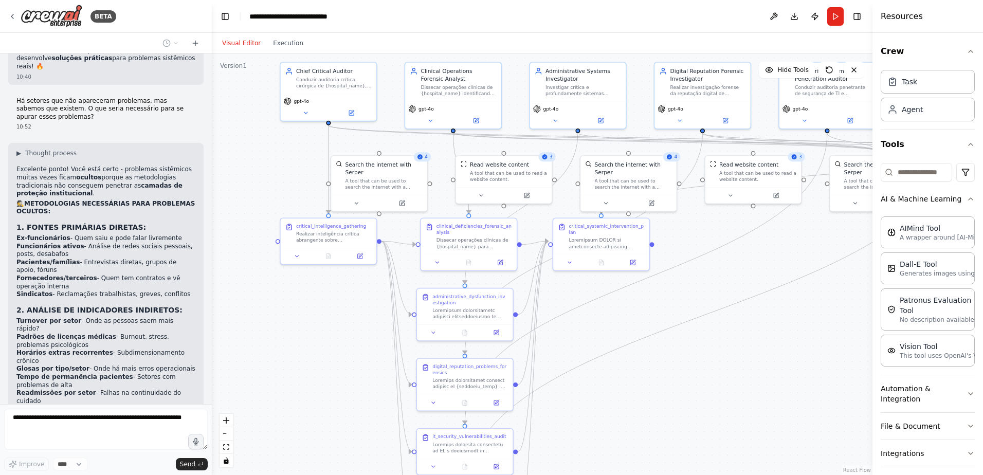
scroll to position [9438, 0]
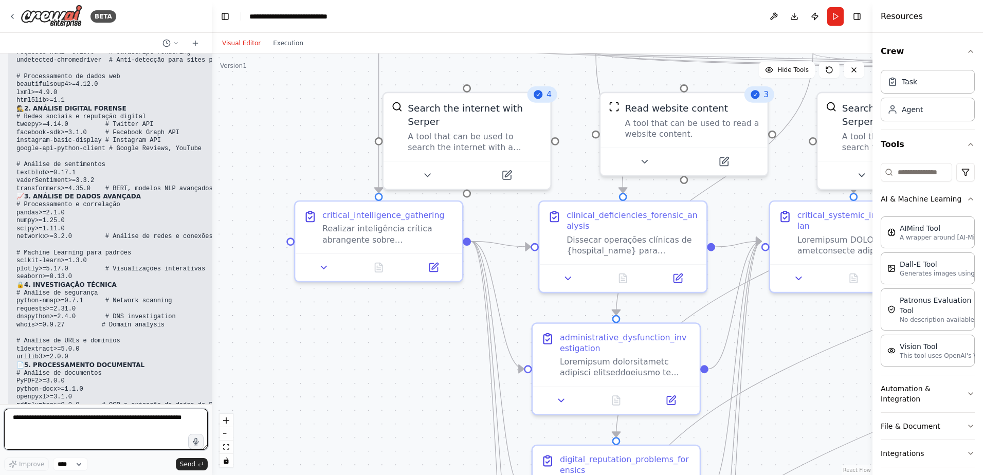
click at [208, 218] on div at bounding box center [210, 237] width 4 height 475
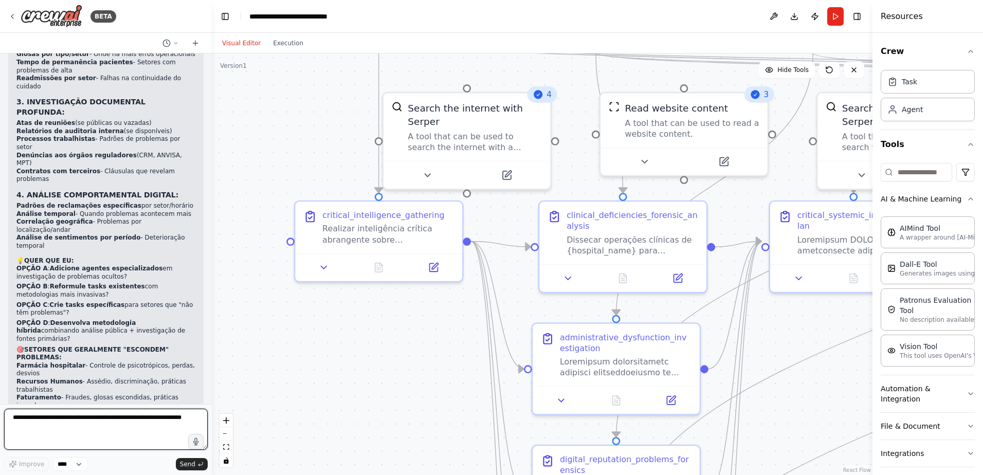
scroll to position [9761, 0]
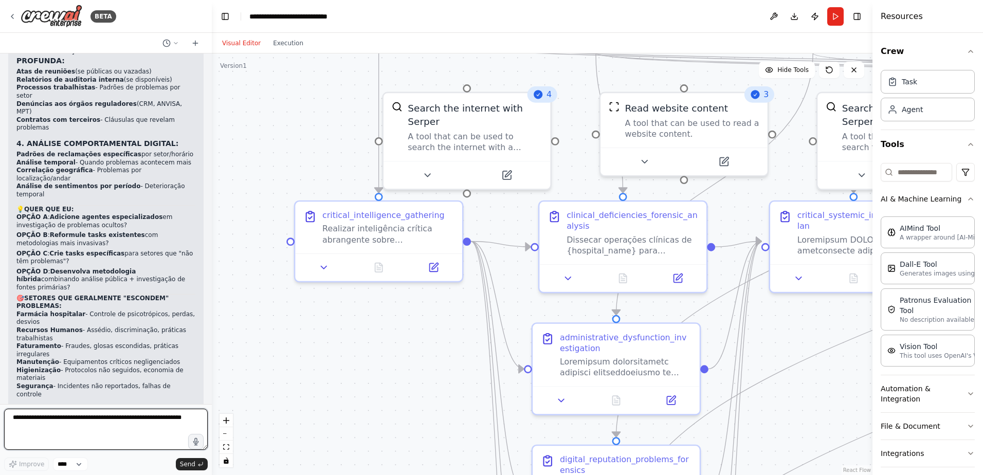
click at [53, 420] on textarea at bounding box center [106, 429] width 204 height 41
drag, startPoint x: 88, startPoint y: 417, endPoint x: 95, endPoint y: 417, distance: 6.2
click at [89, 417] on textarea "**********" at bounding box center [106, 429] width 204 height 41
click at [132, 434] on textarea "**********" at bounding box center [106, 429] width 204 height 41
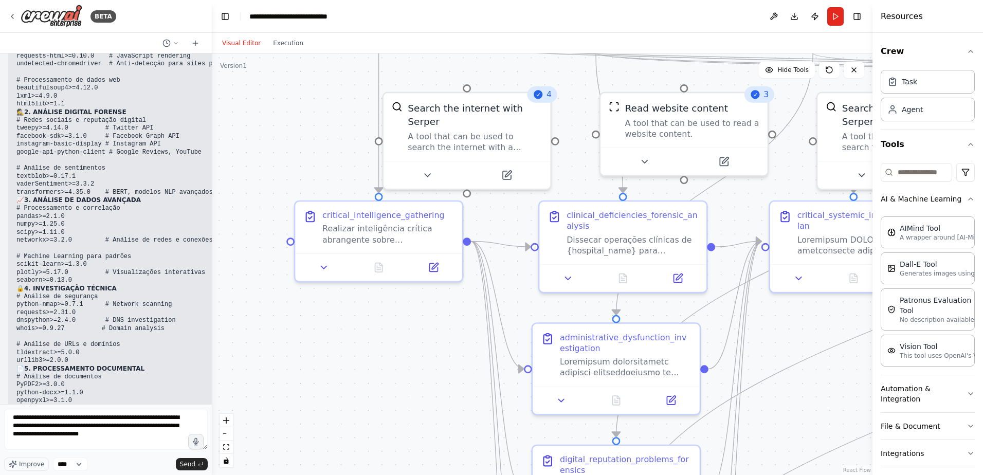
scroll to position [10327, 0]
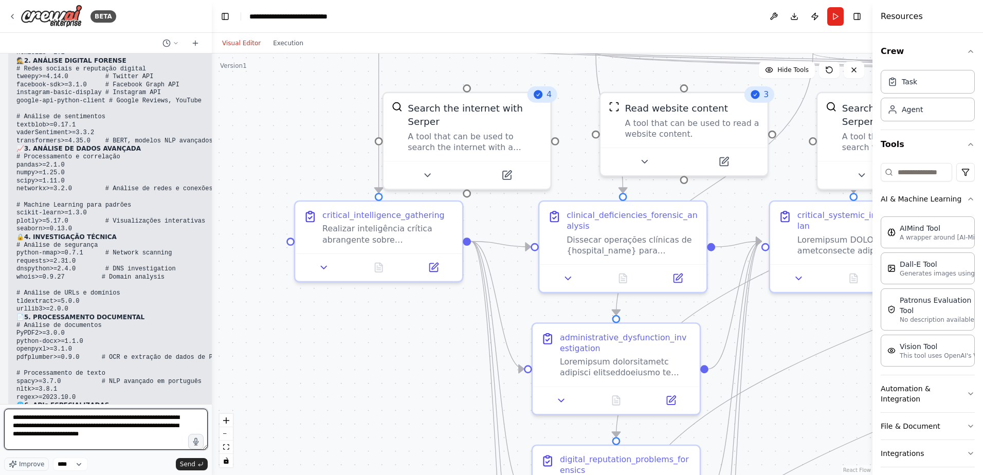
click at [96, 435] on textarea "**********" at bounding box center [106, 429] width 204 height 41
click at [158, 436] on textarea "**********" at bounding box center [106, 429] width 204 height 41
type textarea "**********"
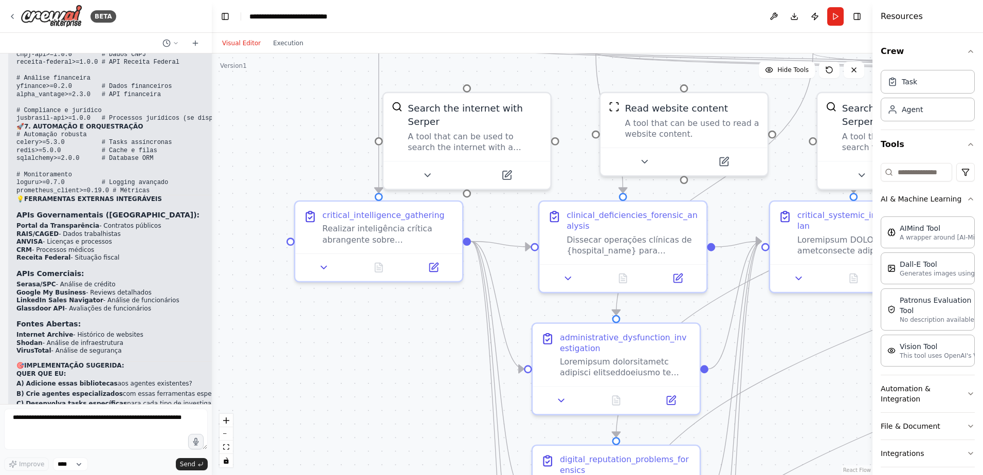
scroll to position [10702, 0]
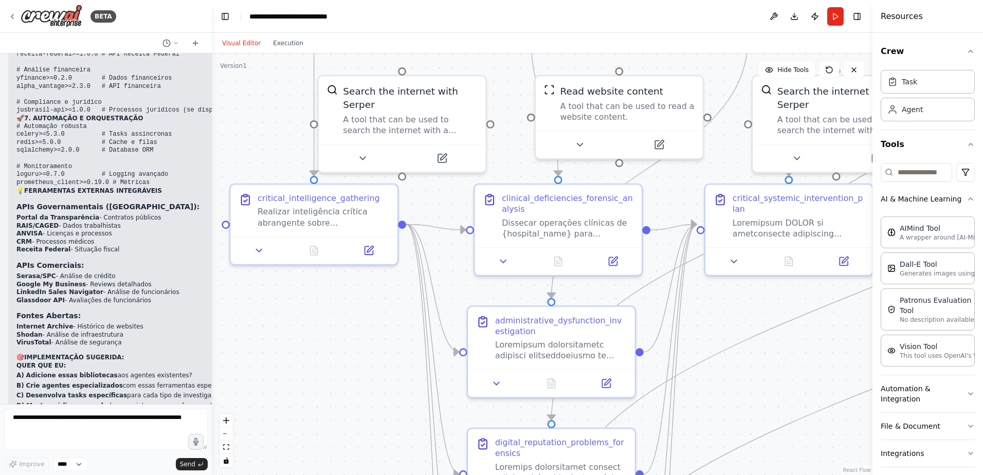
drag, startPoint x: 436, startPoint y: 389, endPoint x: 360, endPoint y: 368, distance: 77.8
click at [360, 368] on div ".deletable-edge-delete-btn { width: 20px; height: 20px; border: 0px solid #ffff…" at bounding box center [542, 264] width 661 height 422
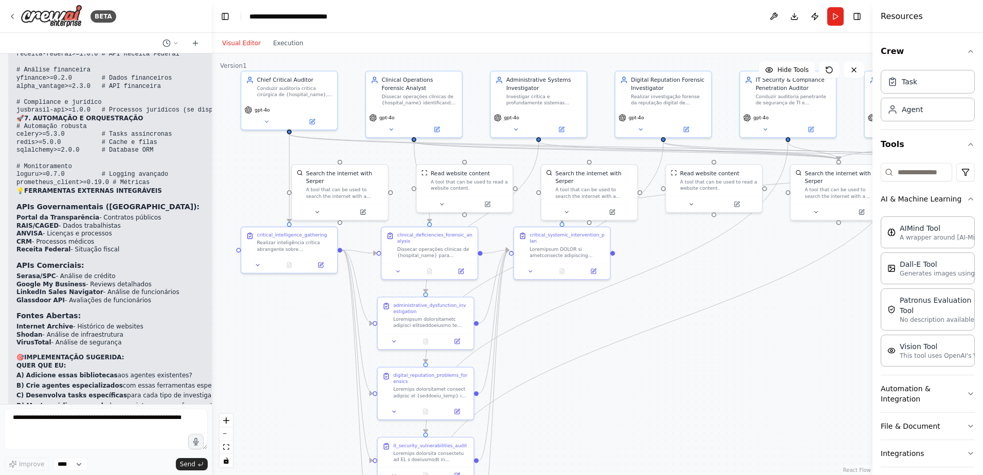
drag, startPoint x: 657, startPoint y: 412, endPoint x: 619, endPoint y: 378, distance: 51.0
click at [619, 378] on div ".deletable-edge-delete-btn { width: 20px; height: 20px; border: 0px solid #ffff…" at bounding box center [542, 264] width 661 height 422
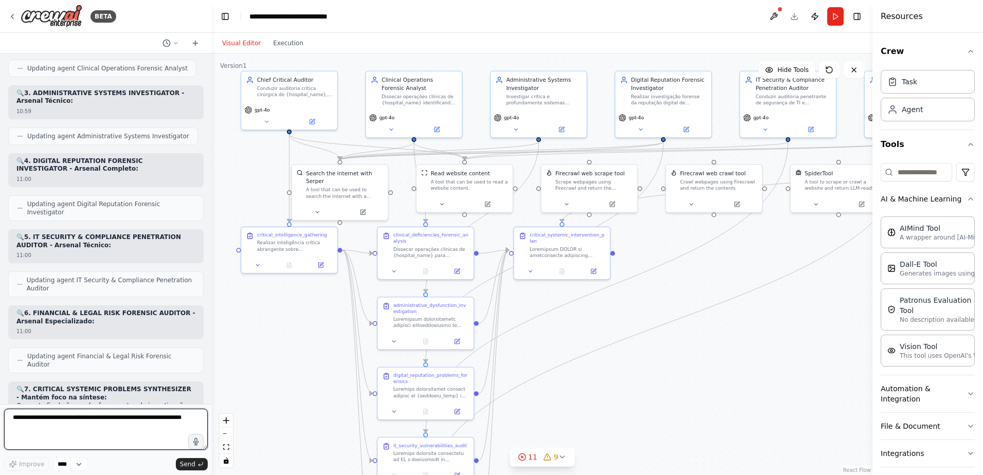
scroll to position [11691, 0]
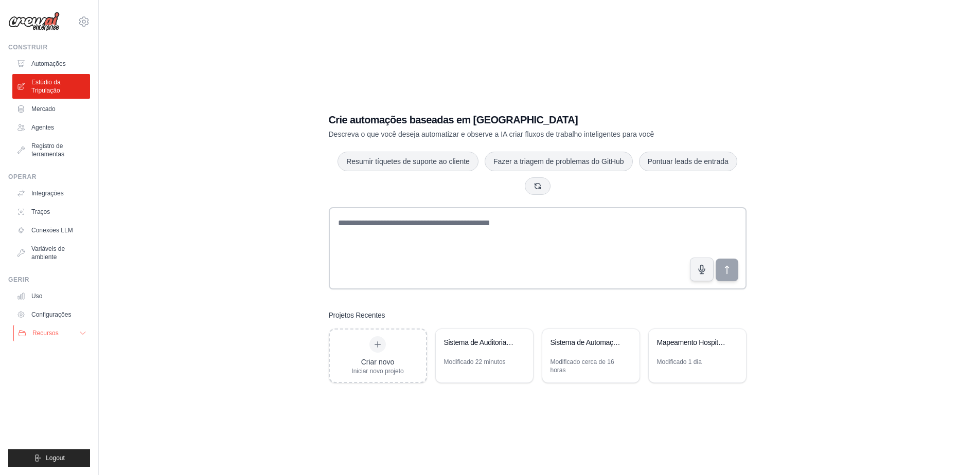
click at [38, 333] on span "Recursos" at bounding box center [45, 333] width 26 height 8
click at [83, 22] on icon at bounding box center [84, 21] width 12 height 12
click at [62, 65] on link "Configurações" at bounding box center [84, 69] width 91 height 19
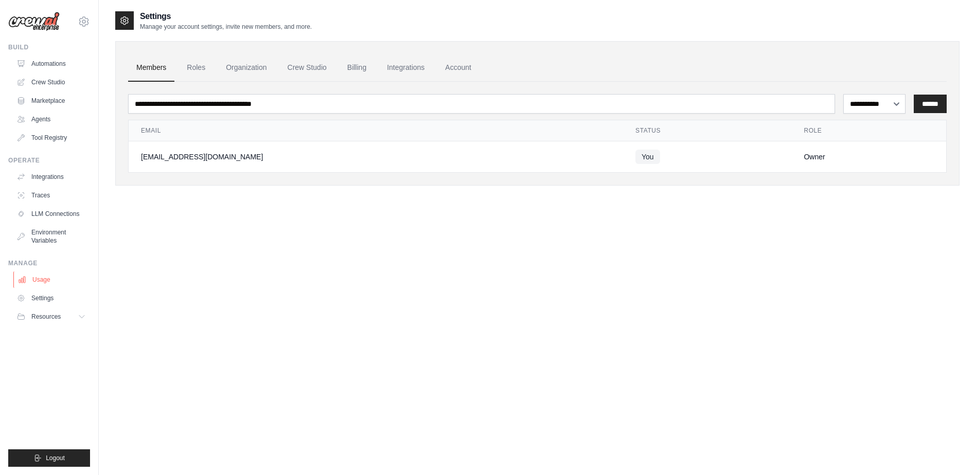
click at [39, 281] on link "Usage" at bounding box center [52, 280] width 78 height 16
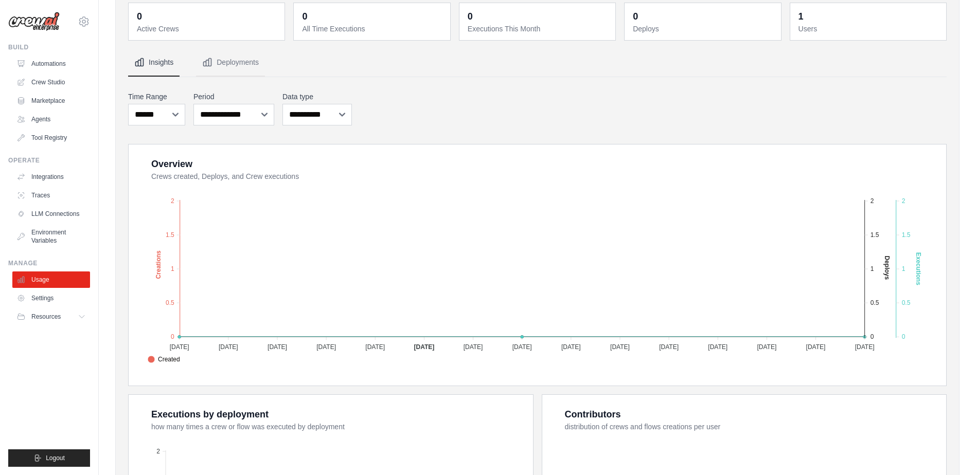
scroll to position [154, 0]
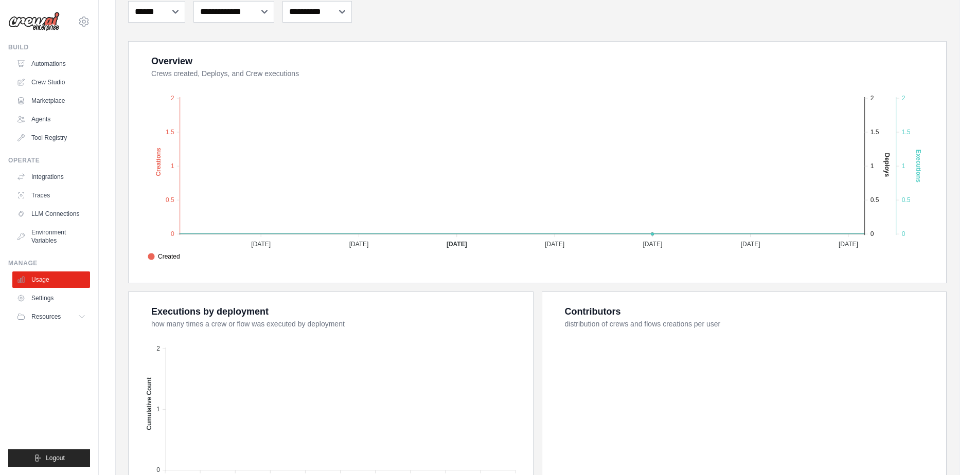
click at [142, 222] on div "Overview Crews created, Deploys, and Crew executions Created Deploys Executions…" at bounding box center [537, 162] width 792 height 217
click at [39, 295] on link "Settings" at bounding box center [52, 298] width 78 height 16
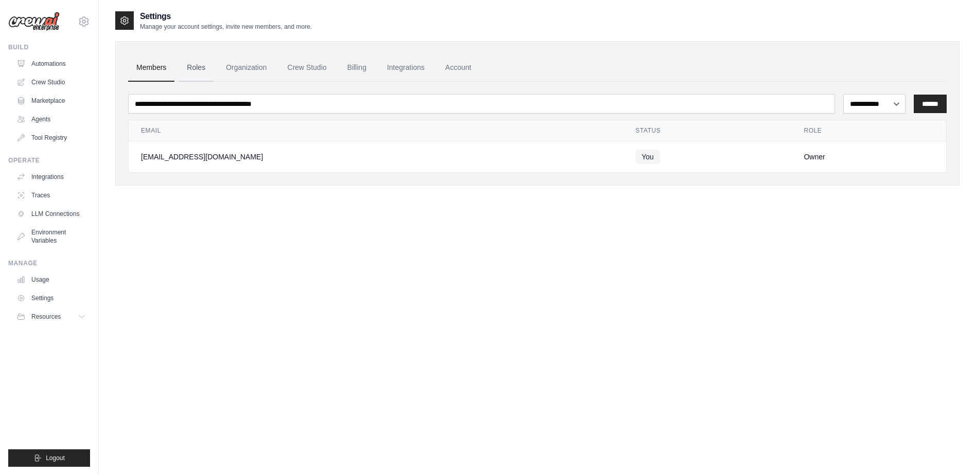
click at [192, 70] on link "Roles" at bounding box center [195, 68] width 35 height 28
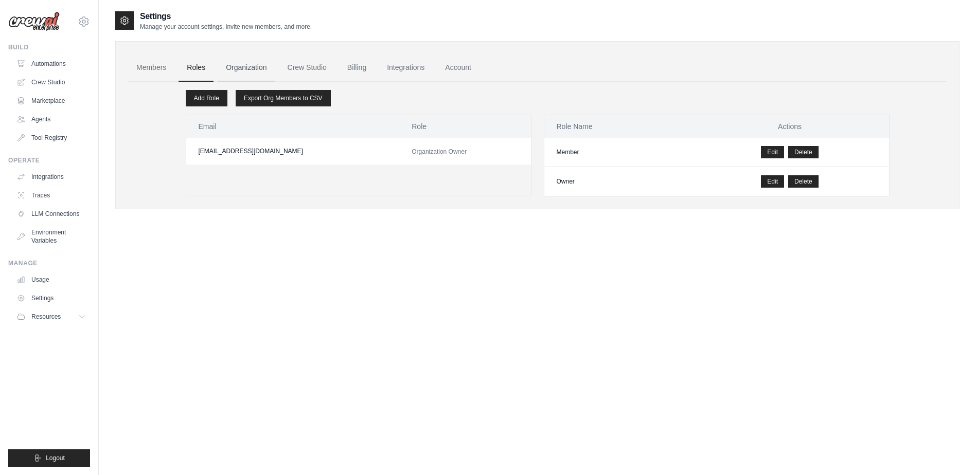
click at [241, 67] on link "Organization" at bounding box center [246, 68] width 57 height 28
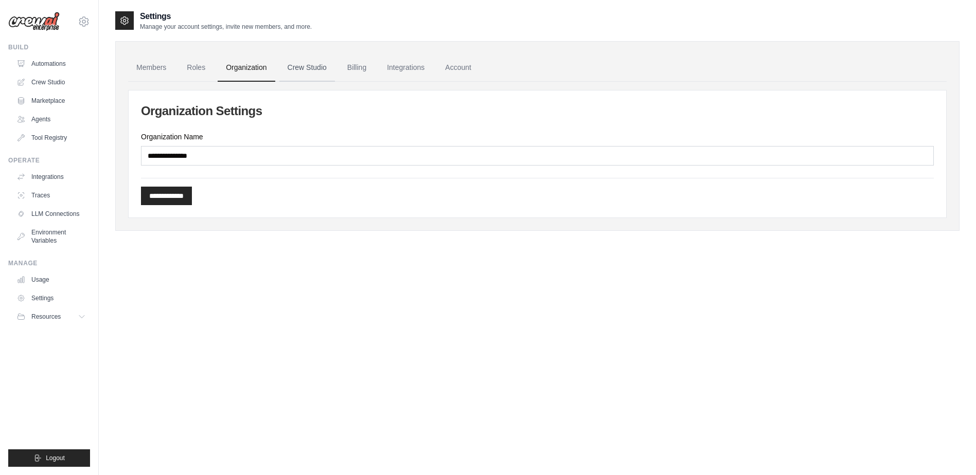
click at [304, 69] on link "Crew Studio" at bounding box center [307, 68] width 56 height 28
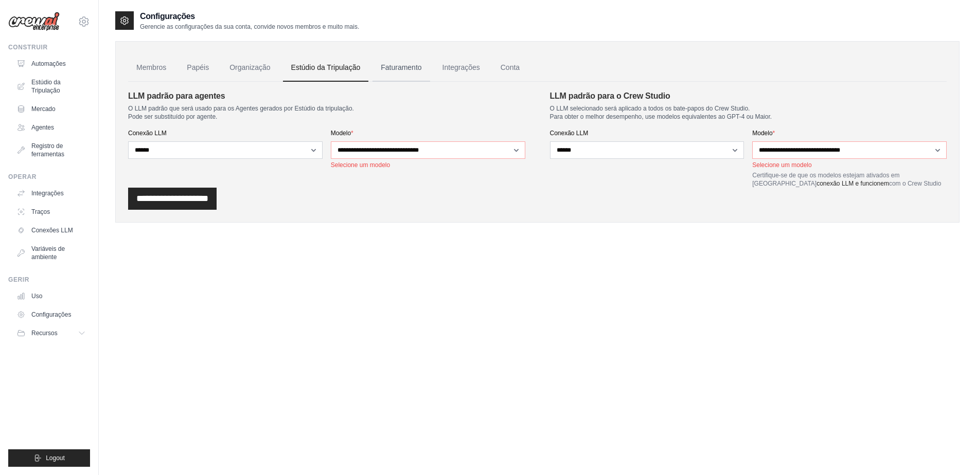
click at [404, 59] on link "Faturamento" at bounding box center [400, 68] width 57 height 28
click at [404, 67] on link "Faturamento" at bounding box center [400, 68] width 57 height 28
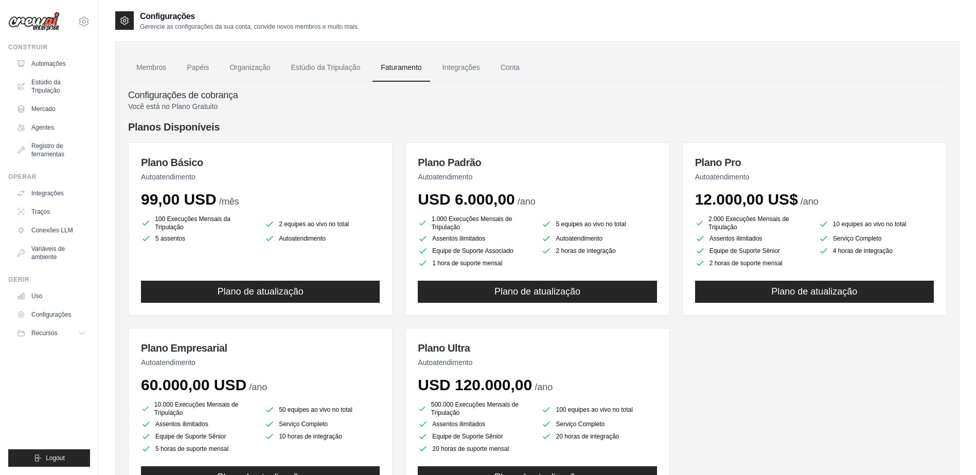
click at [365, 120] on h4 "Planos Disponíveis" at bounding box center [537, 127] width 818 height 14
click at [380, 96] on h4 "Configurações de cobrança" at bounding box center [537, 95] width 818 height 11
click at [378, 96] on h4 "Configurações de cobrança" at bounding box center [537, 95] width 818 height 11
click at [578, 92] on h4 "Configurações de cobrança" at bounding box center [537, 95] width 818 height 11
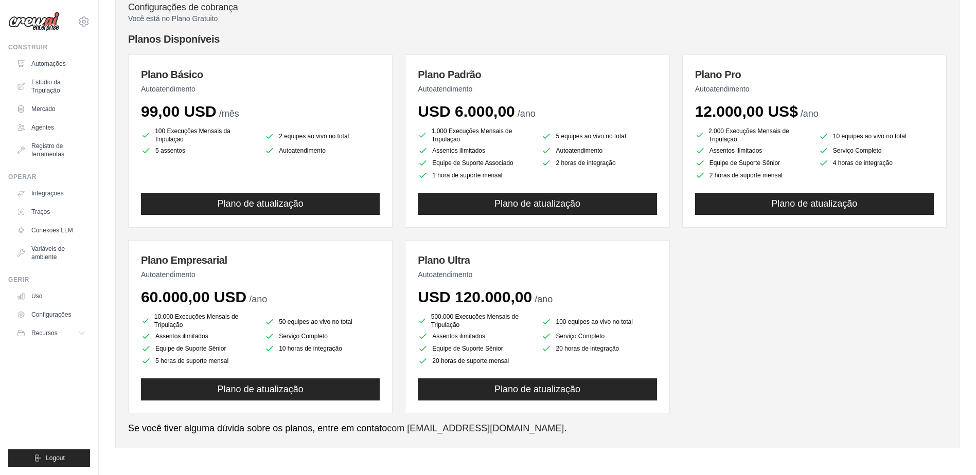
scroll to position [37, 0]
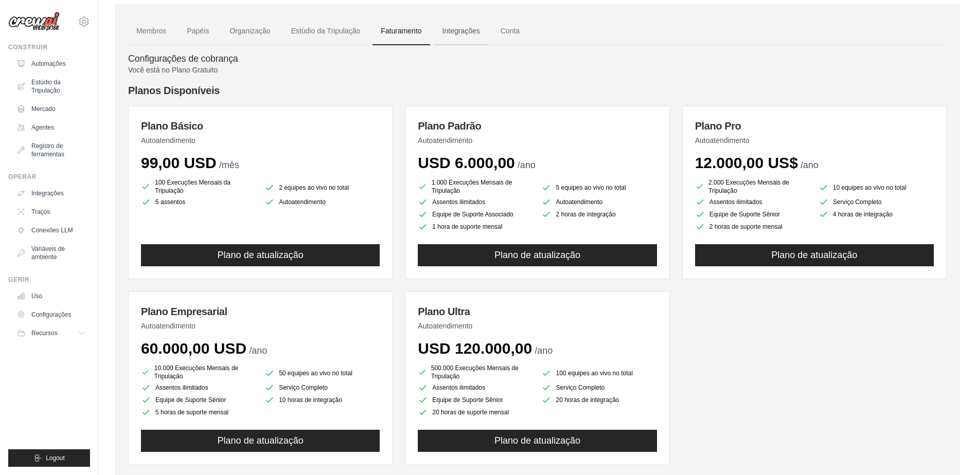
click at [456, 30] on link "Integrações" at bounding box center [461, 31] width 54 height 28
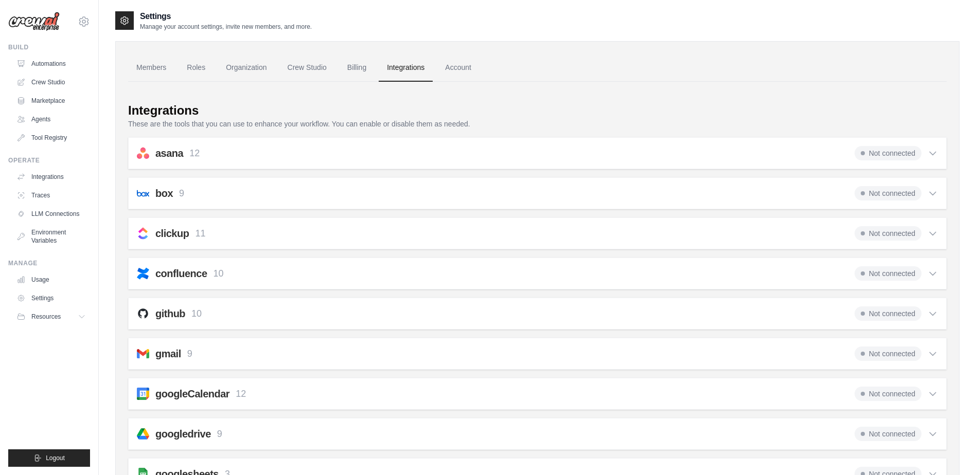
click at [550, 106] on div "Integrations" at bounding box center [537, 110] width 818 height 16
click at [456, 66] on link "Account" at bounding box center [458, 68] width 43 height 28
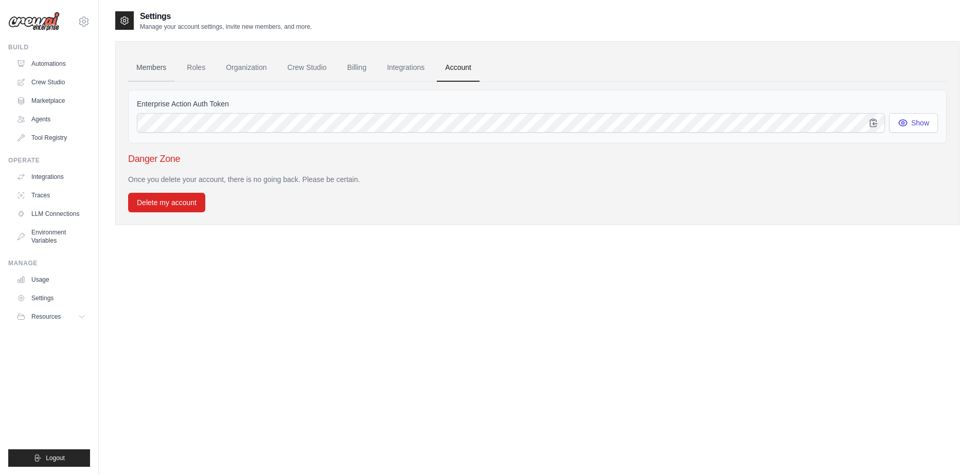
click at [147, 67] on link "Members" at bounding box center [151, 68] width 46 height 28
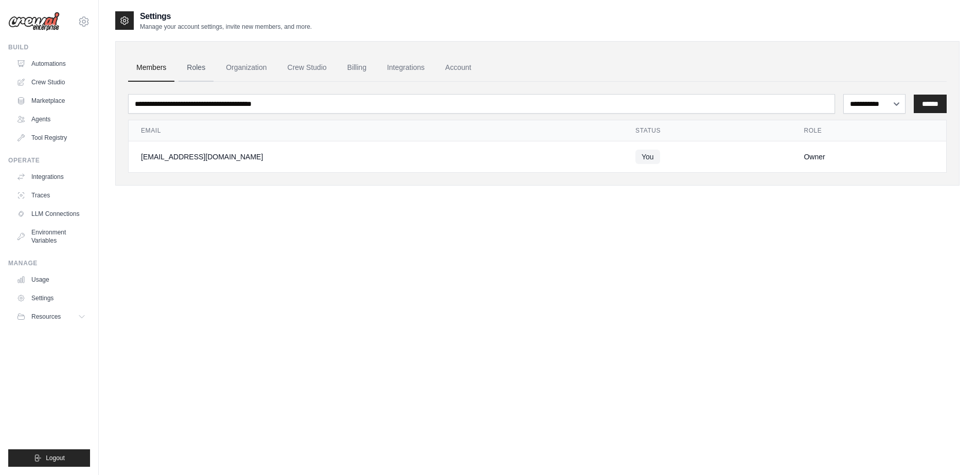
click at [195, 65] on link "Roles" at bounding box center [195, 68] width 35 height 28
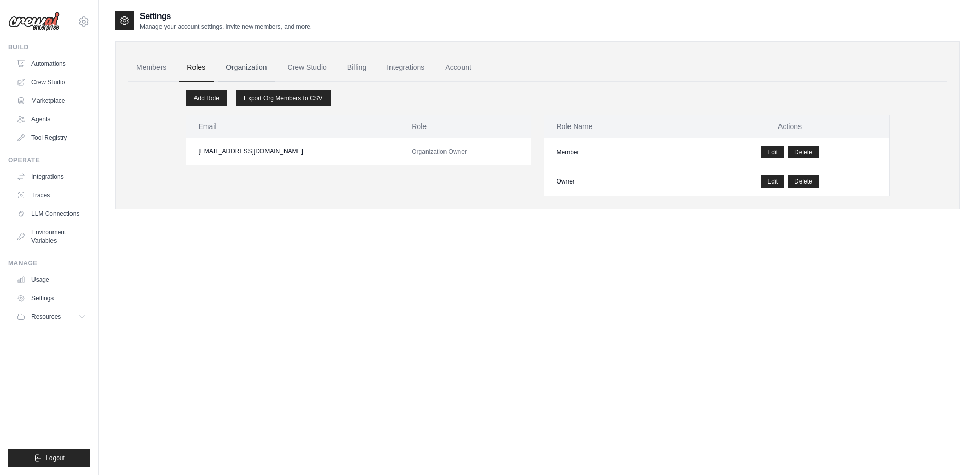
click at [250, 67] on link "Organization" at bounding box center [246, 68] width 57 height 28
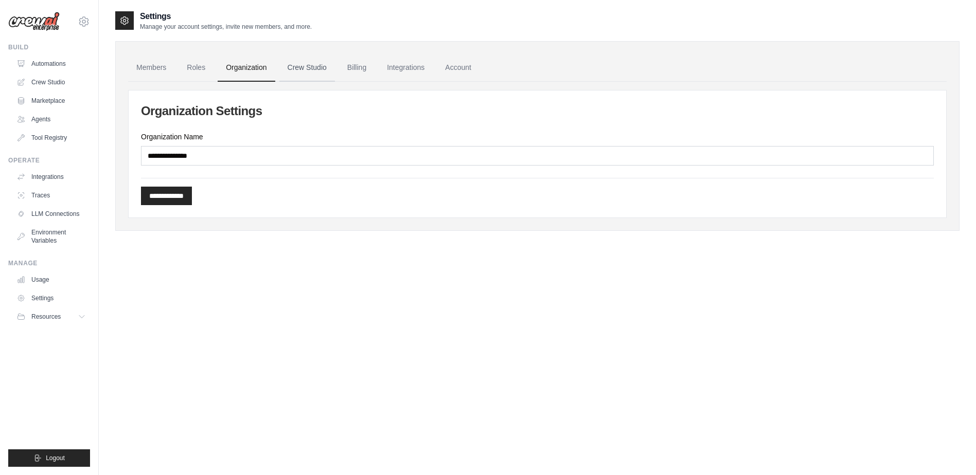
click at [302, 66] on link "Crew Studio" at bounding box center [307, 68] width 56 height 28
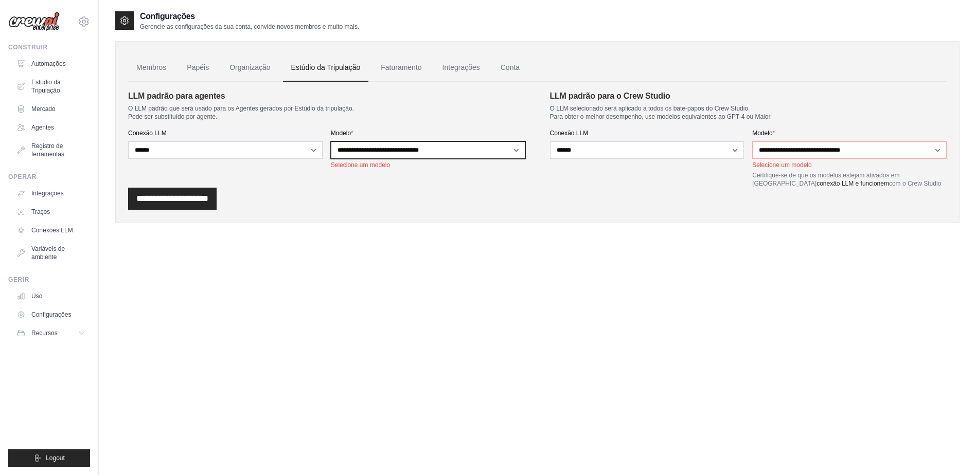
click at [431, 149] on select "**********" at bounding box center [428, 149] width 194 height 17
select select "**********"
click at [331, 141] on select "**********" at bounding box center [428, 149] width 194 height 17
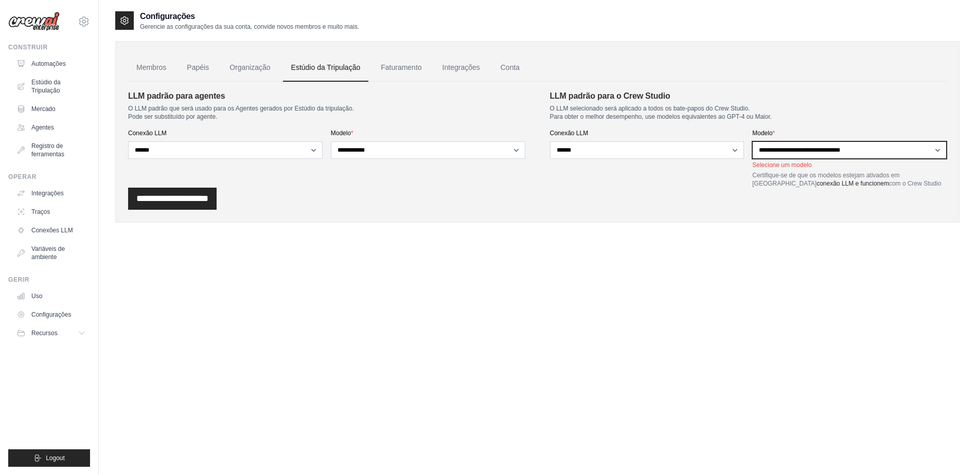
click at [805, 147] on select "**********" at bounding box center [849, 149] width 194 height 17
select select "**********"
click at [752, 141] on select "**********" at bounding box center [849, 149] width 194 height 17
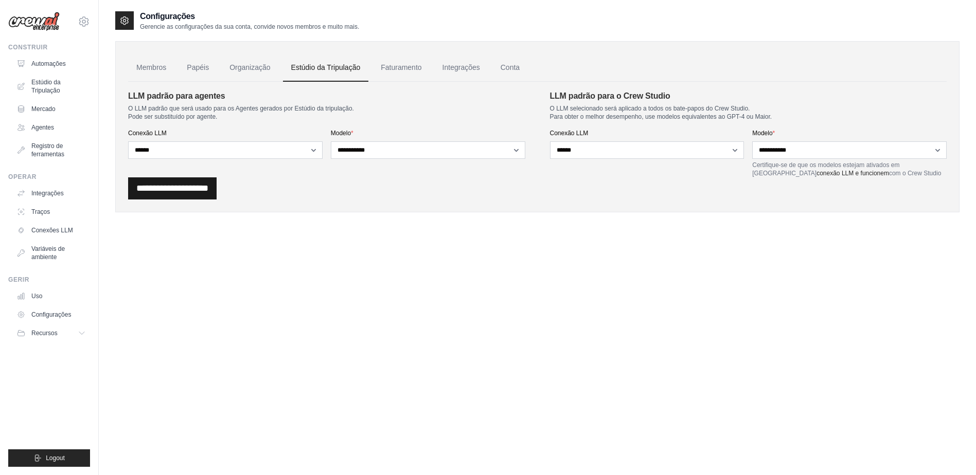
click at [194, 187] on input "**********" at bounding box center [172, 188] width 88 height 22
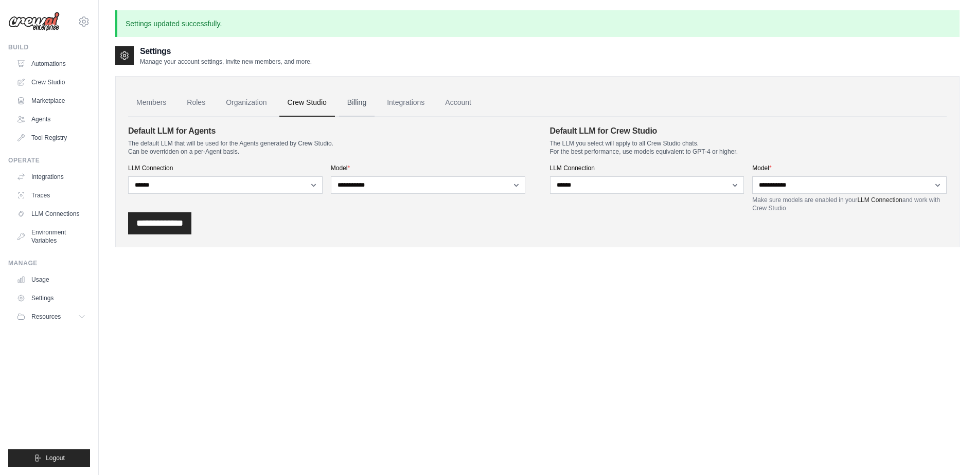
click at [356, 103] on link "Billing" at bounding box center [356, 103] width 35 height 28
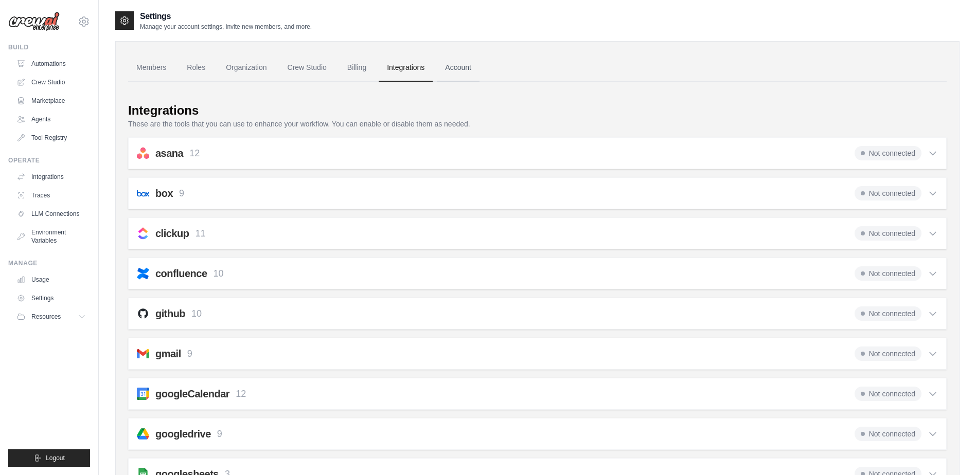
click at [459, 67] on link "Account" at bounding box center [458, 68] width 43 height 28
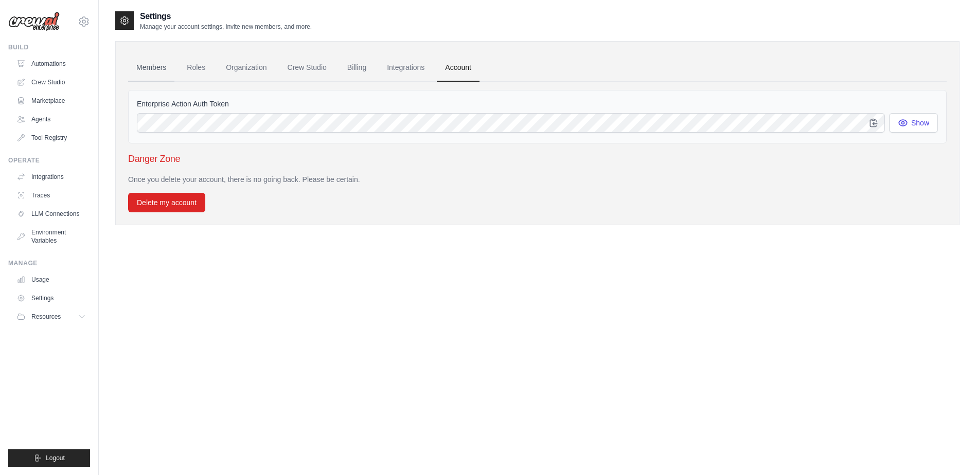
click at [149, 68] on link "Members" at bounding box center [151, 68] width 46 height 28
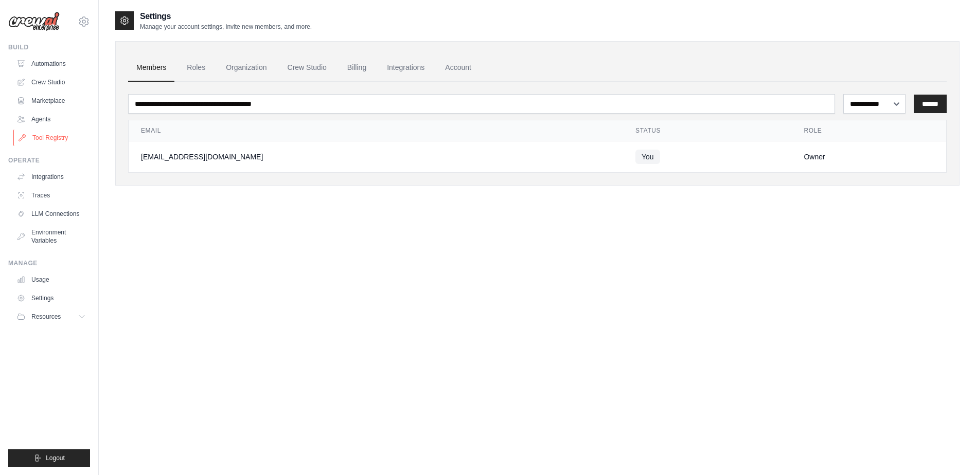
click at [44, 137] on link "Tool Registry" at bounding box center [52, 138] width 78 height 16
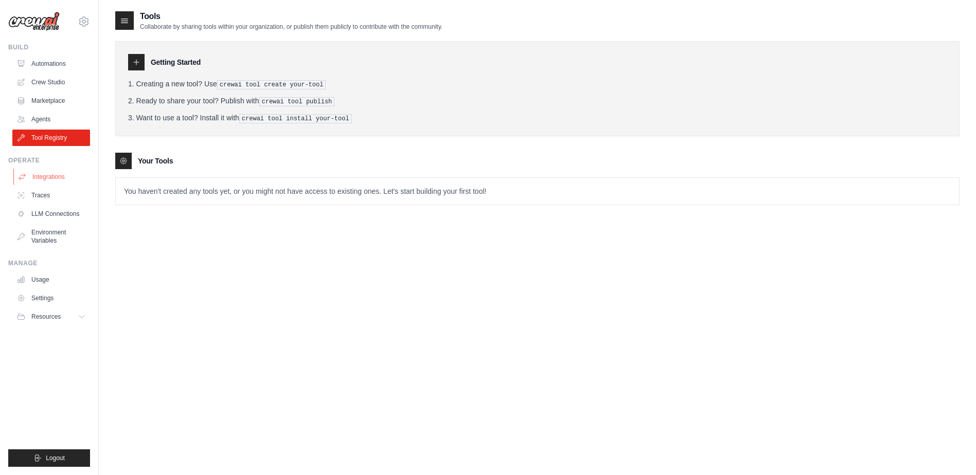
click at [40, 178] on link "Integrations" at bounding box center [52, 177] width 78 height 16
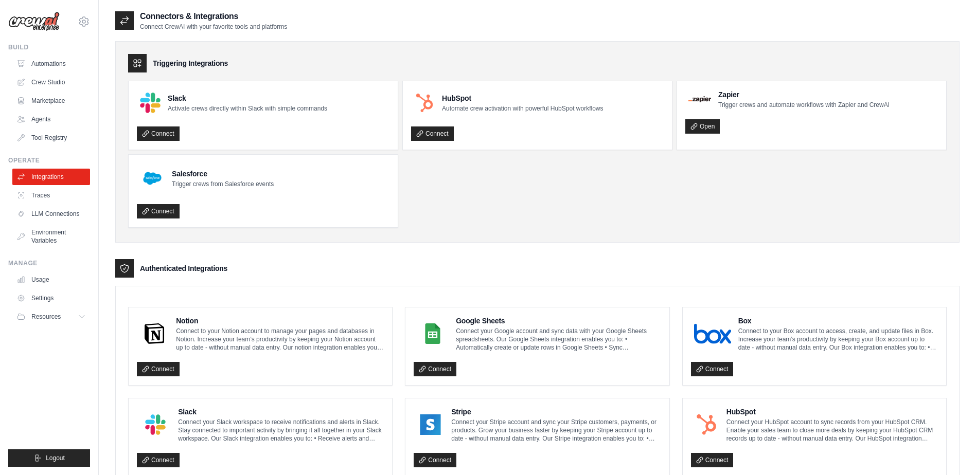
click at [34, 22] on img at bounding box center [33, 22] width 51 height 20
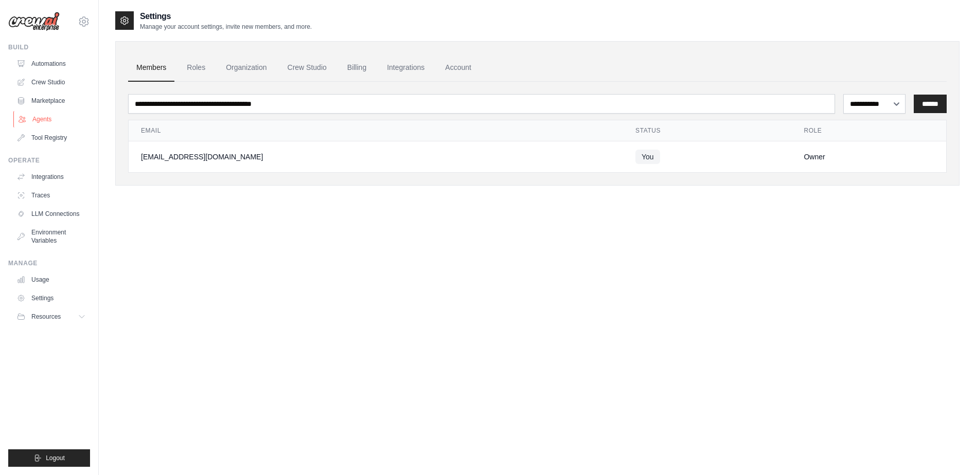
click at [44, 117] on link "Agents" at bounding box center [52, 119] width 78 height 16
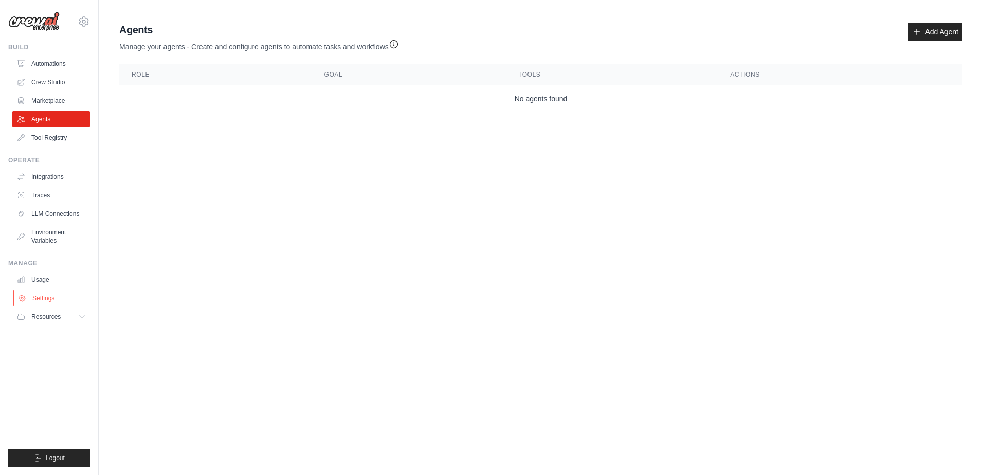
click at [42, 296] on link "Settings" at bounding box center [52, 298] width 78 height 16
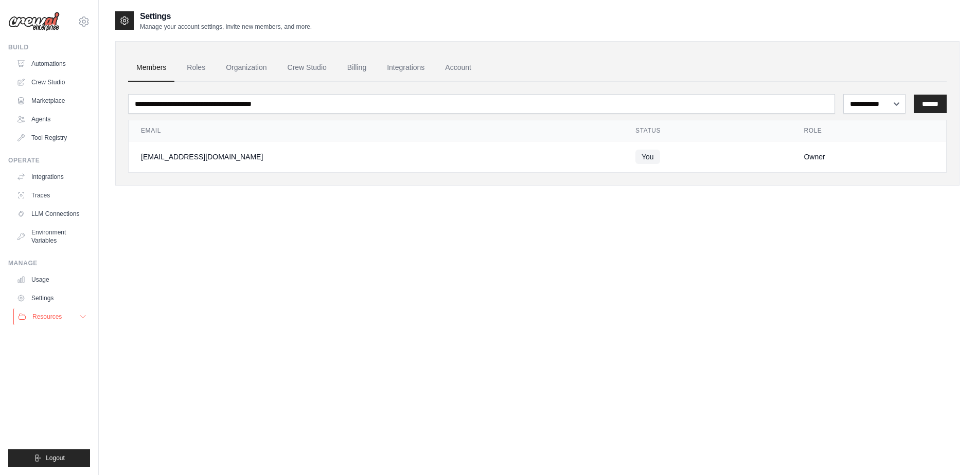
click at [49, 317] on span "Resources" at bounding box center [46, 317] width 29 height 8
click at [42, 349] on span "GitHub" at bounding box center [46, 351] width 19 height 8
